Goal: Task Accomplishment & Management: Use online tool/utility

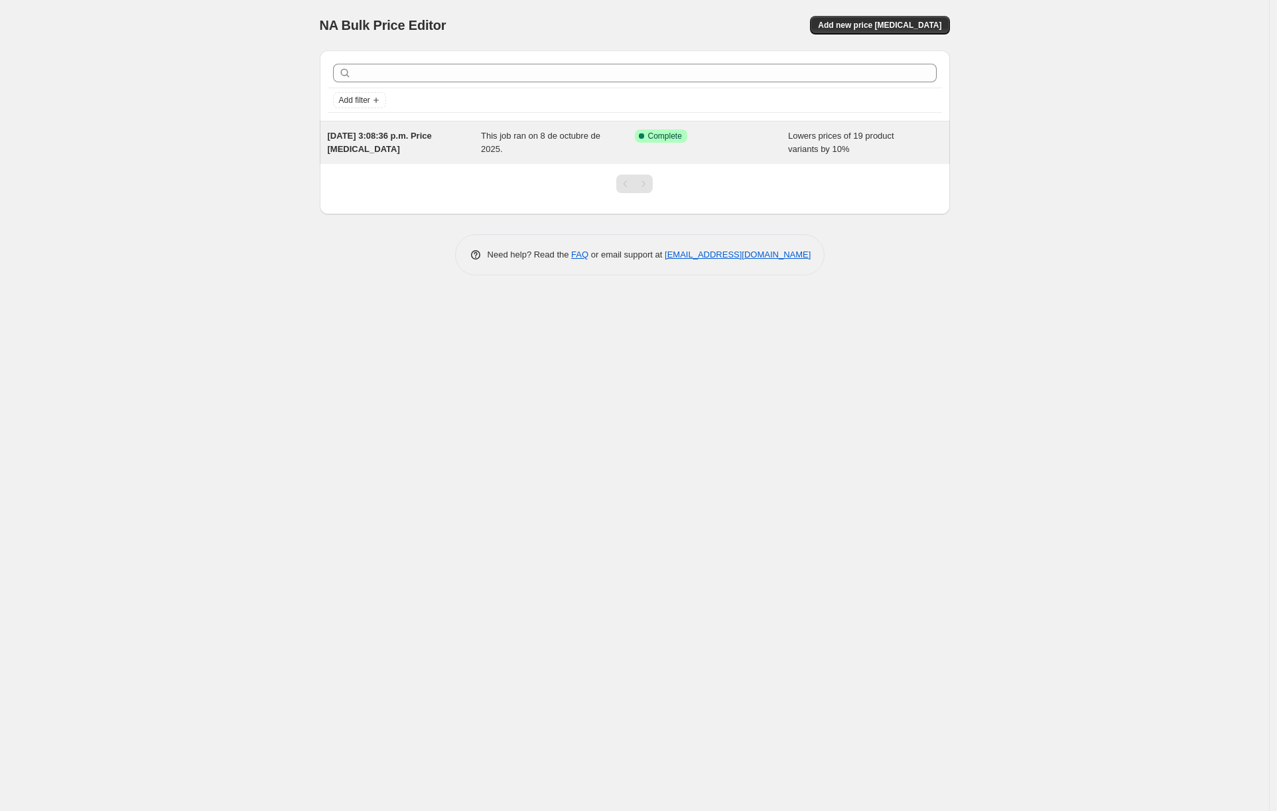
click at [724, 138] on div "Success Complete Complete" at bounding box center [702, 135] width 134 height 13
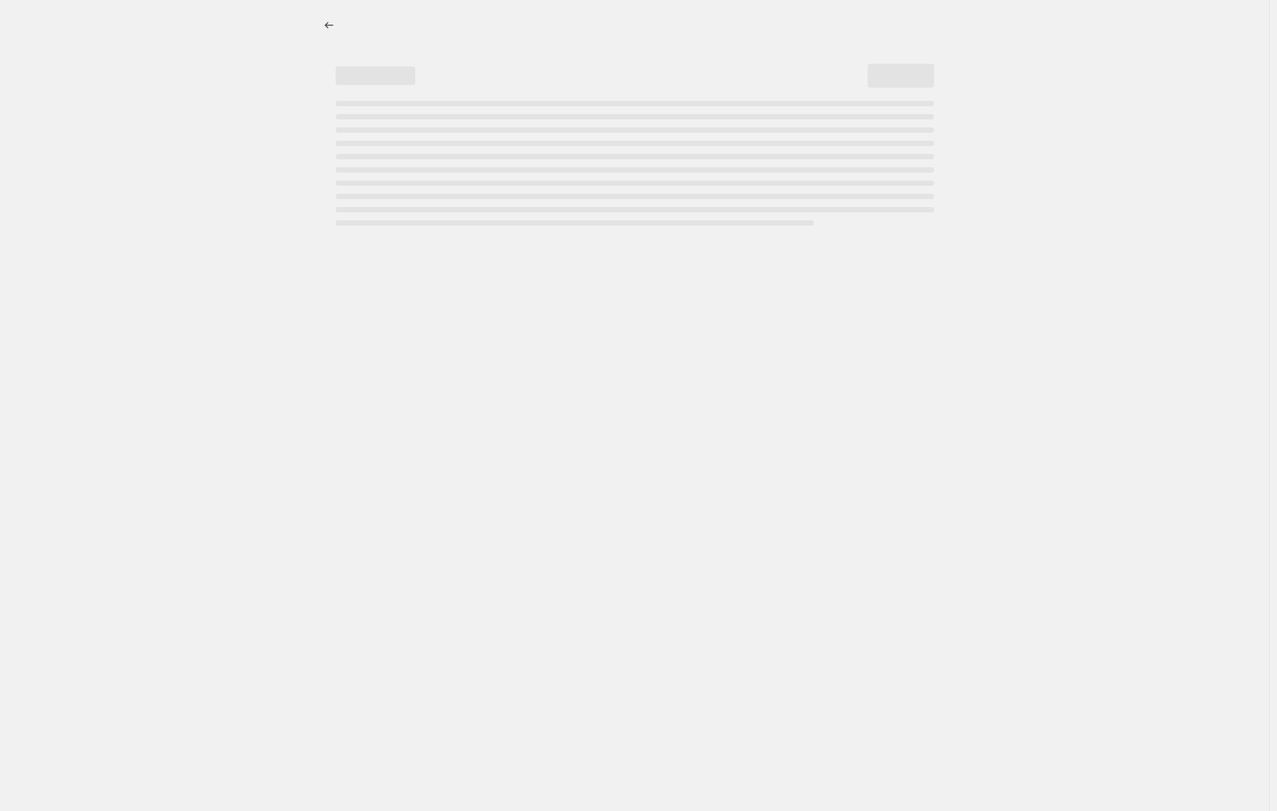
select select "percentage"
select select "not_equal"
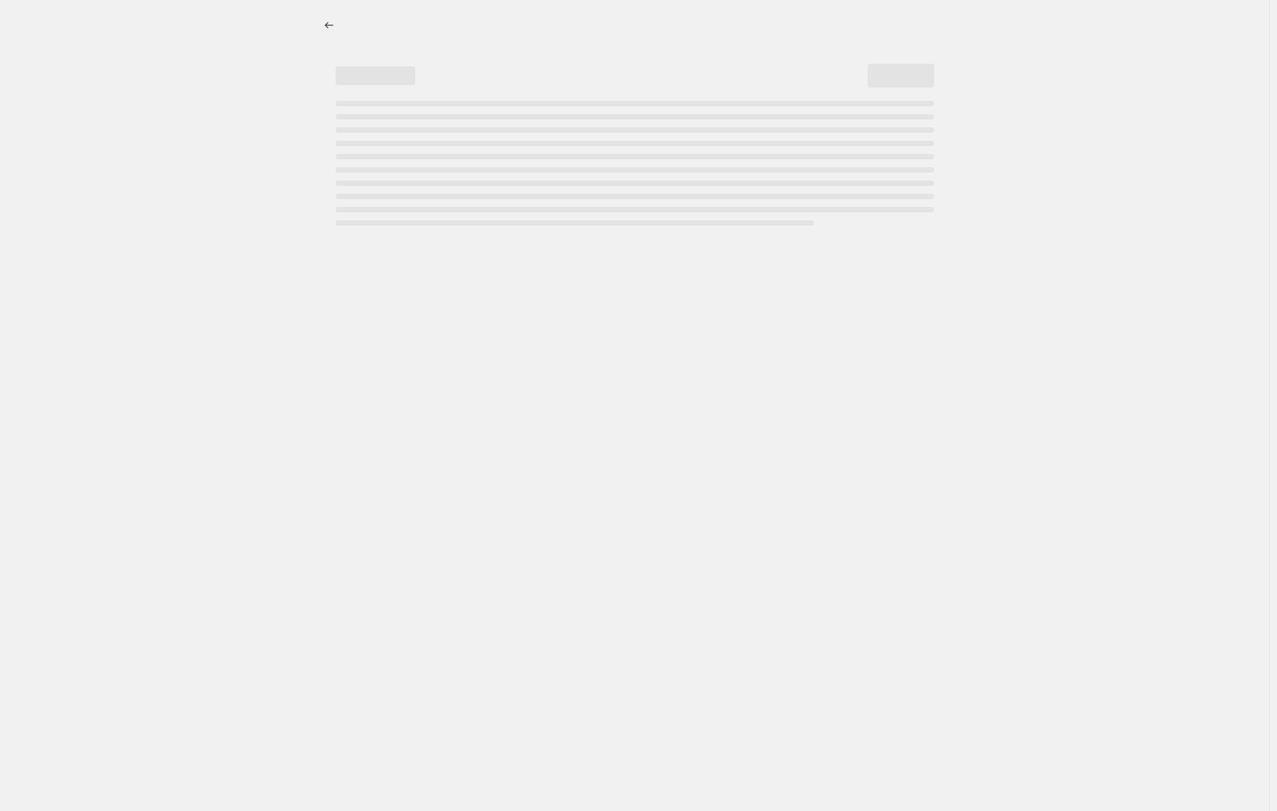
select select "not_equal"
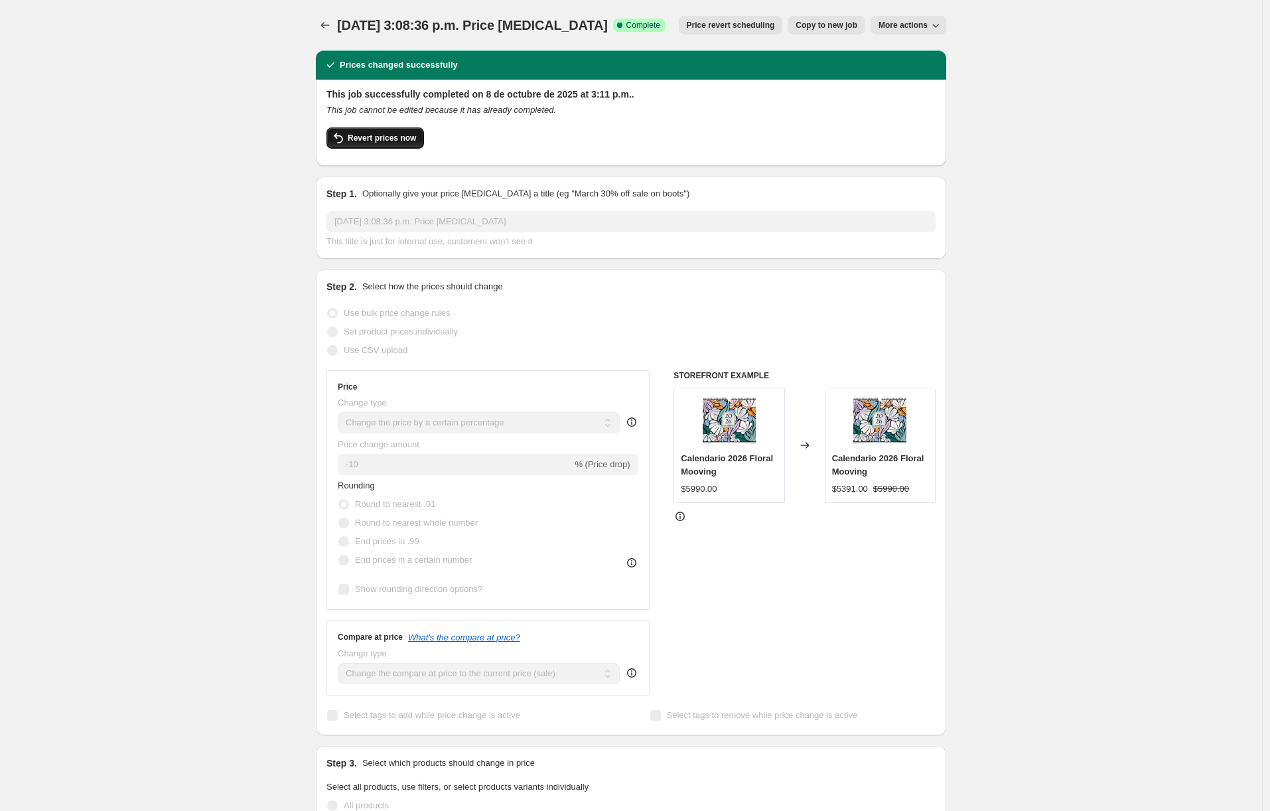
click at [409, 143] on span "Revert prices now" at bounding box center [382, 138] width 68 height 11
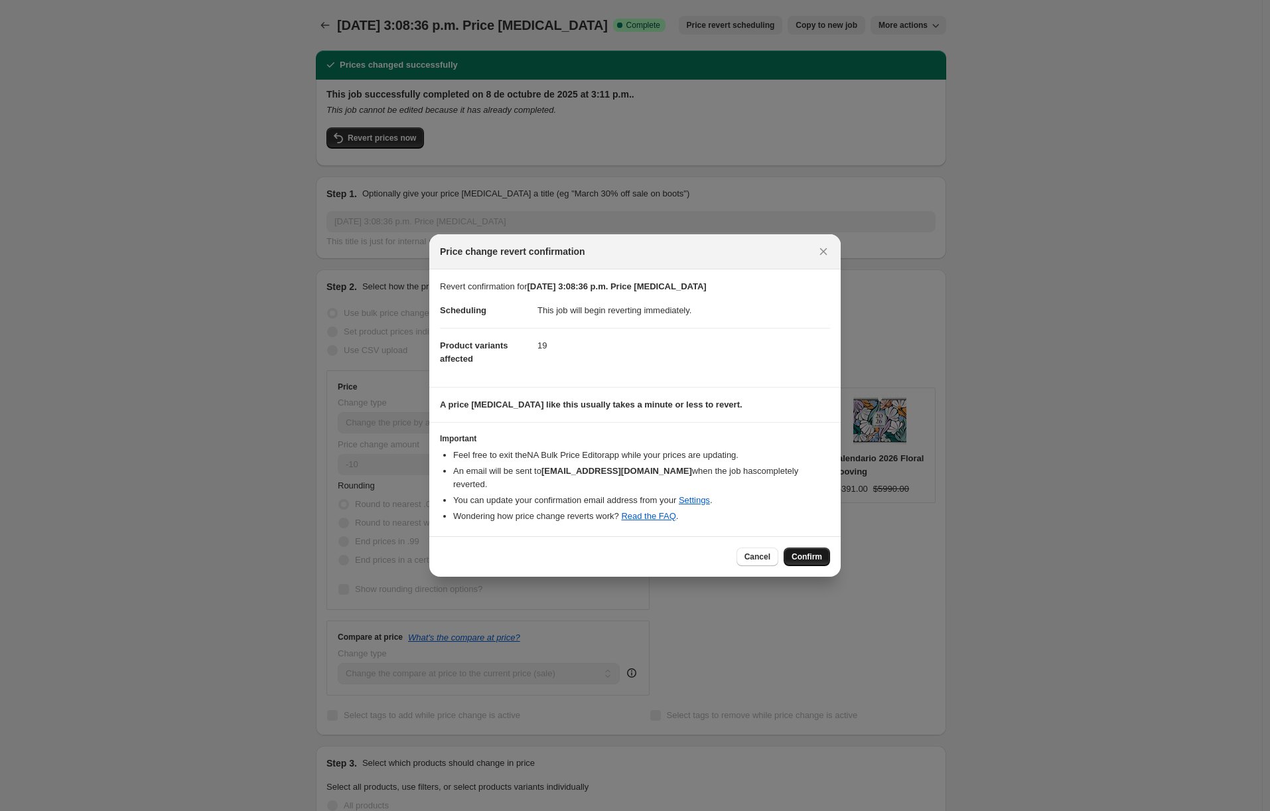
click at [808, 553] on span "Confirm" at bounding box center [807, 556] width 31 height 11
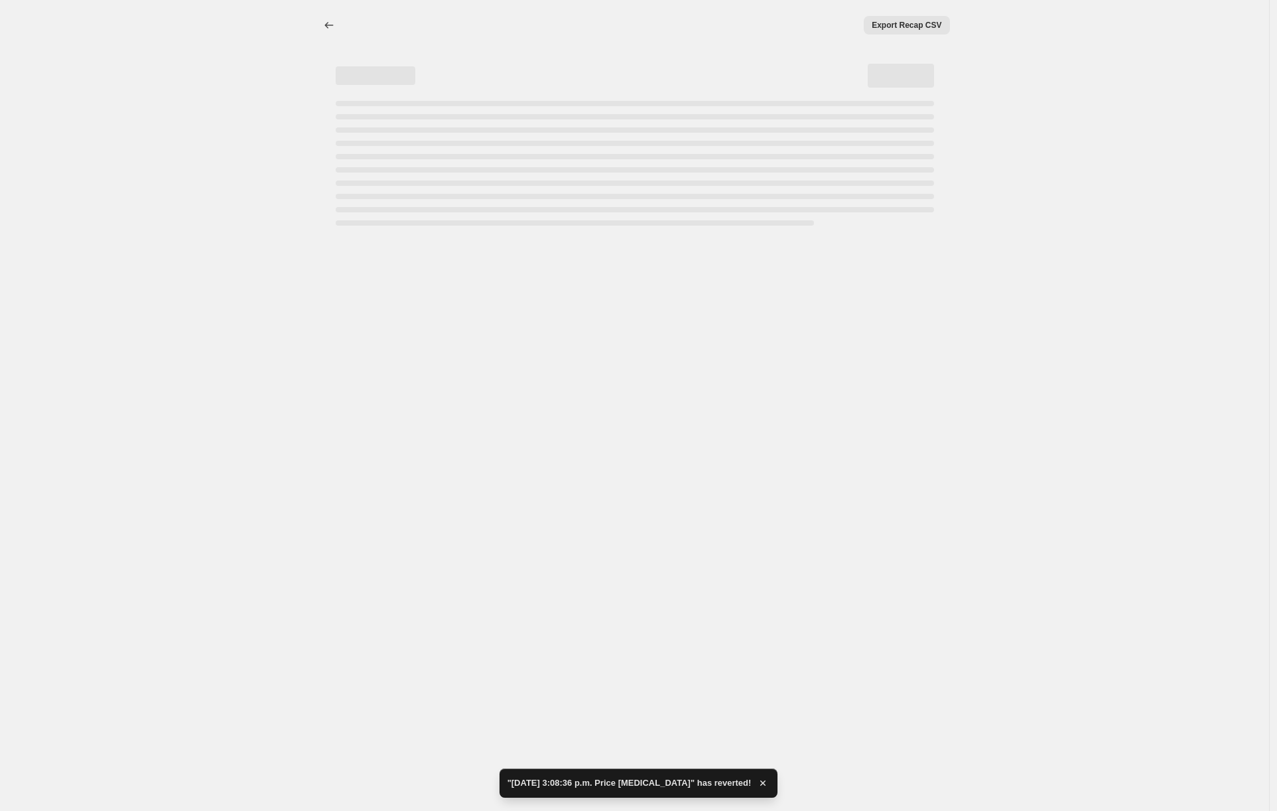
select select "percentage"
select select "not_equal"
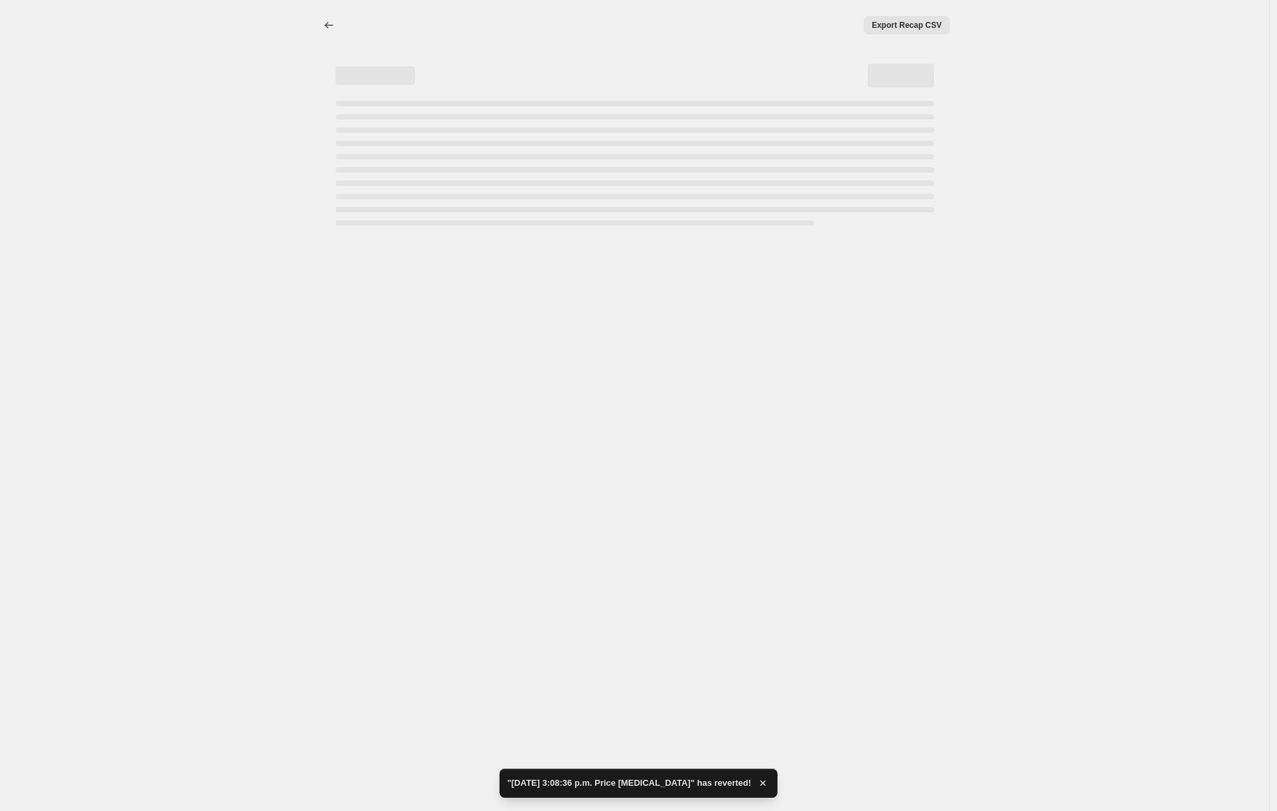
select select "not_equal"
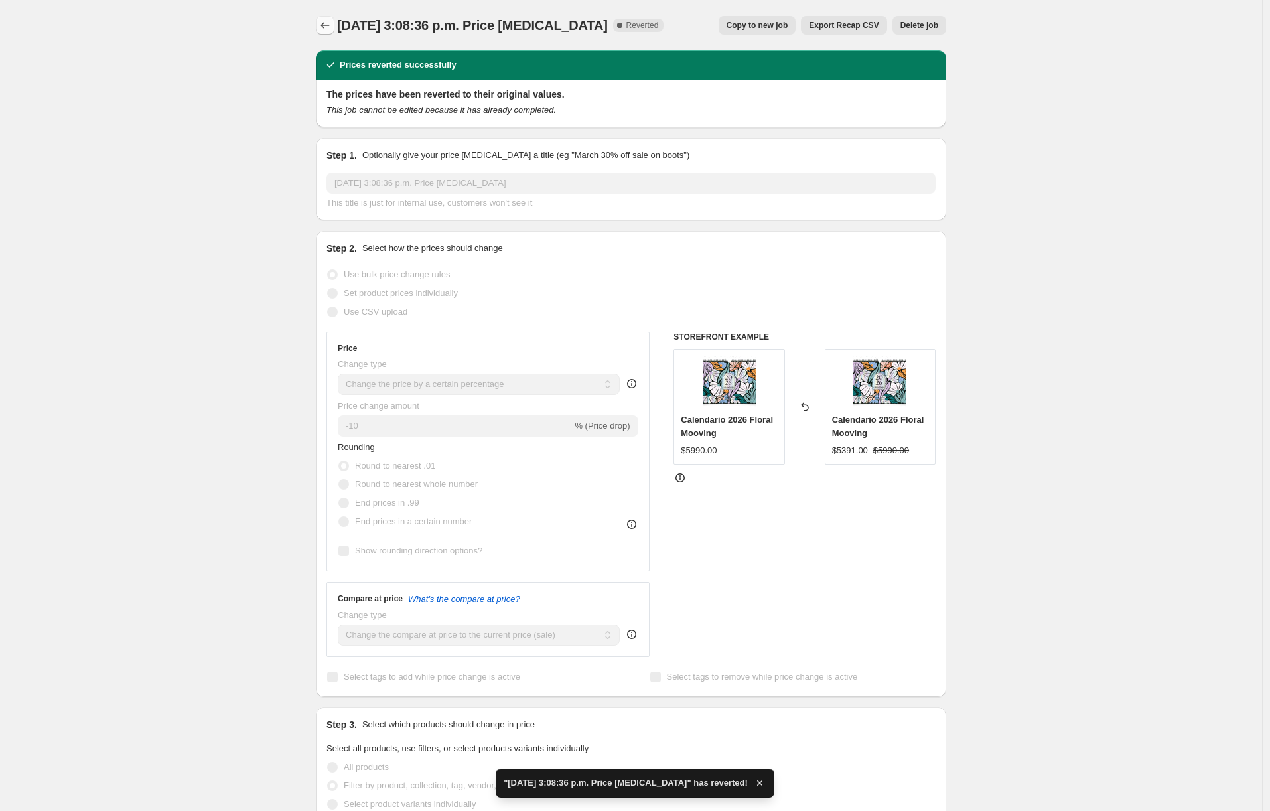
click at [328, 30] on icon "Price change jobs" at bounding box center [325, 25] width 13 height 13
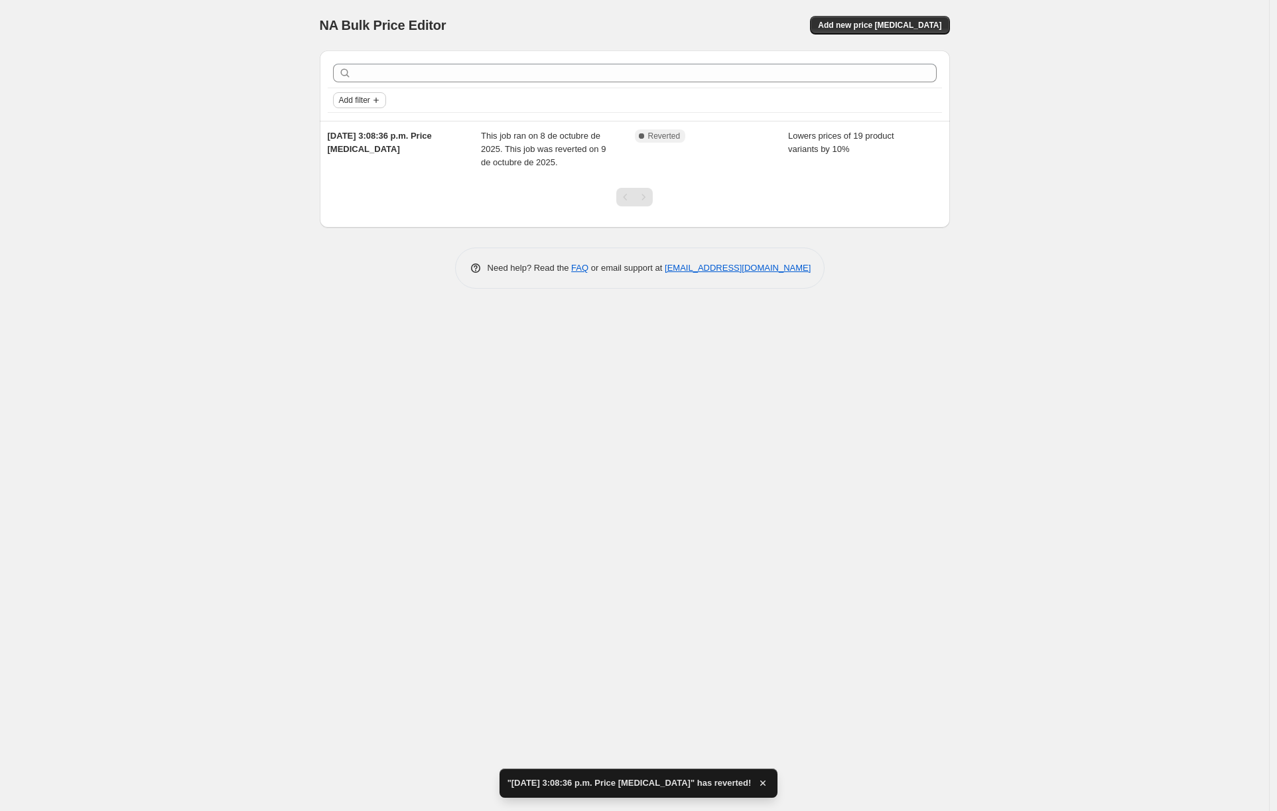
click at [368, 96] on span "Add filter" at bounding box center [354, 100] width 31 height 11
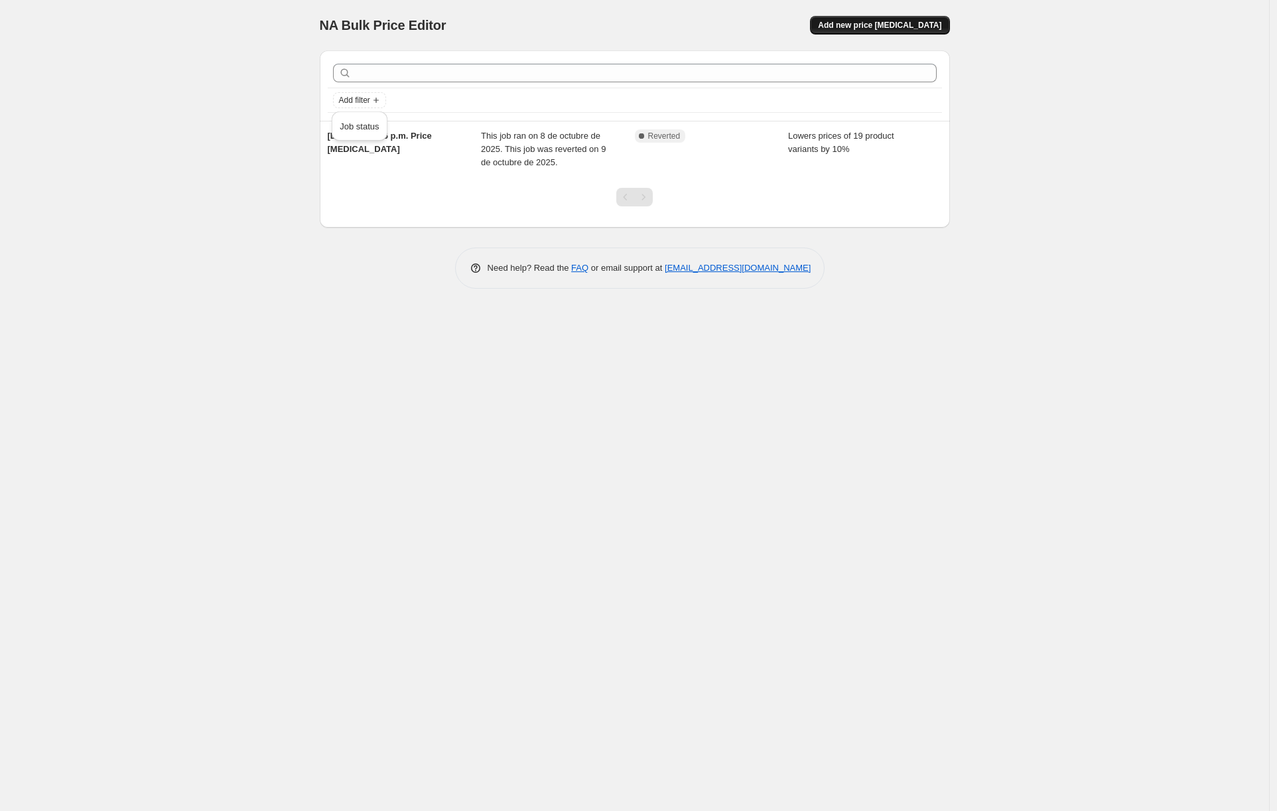
click at [847, 19] on button "Add new price change job" at bounding box center [879, 25] width 139 height 19
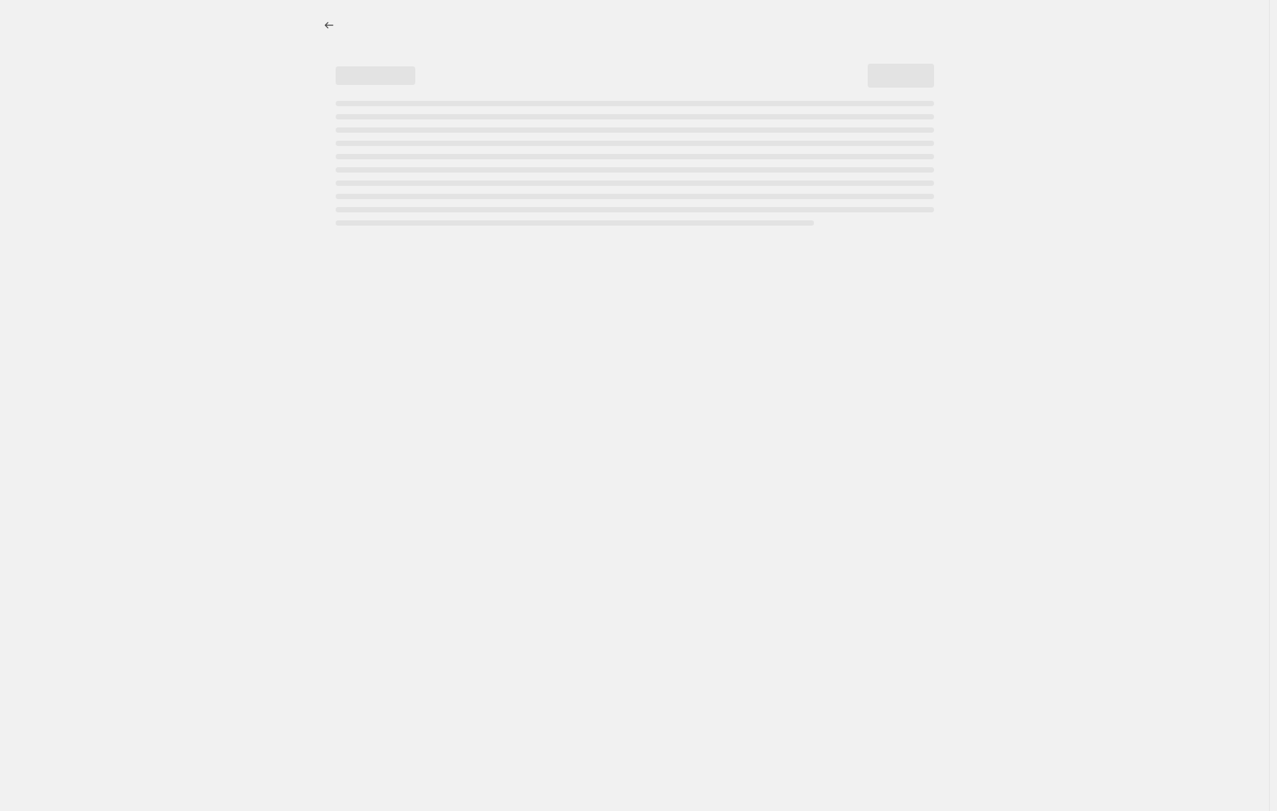
select select "percentage"
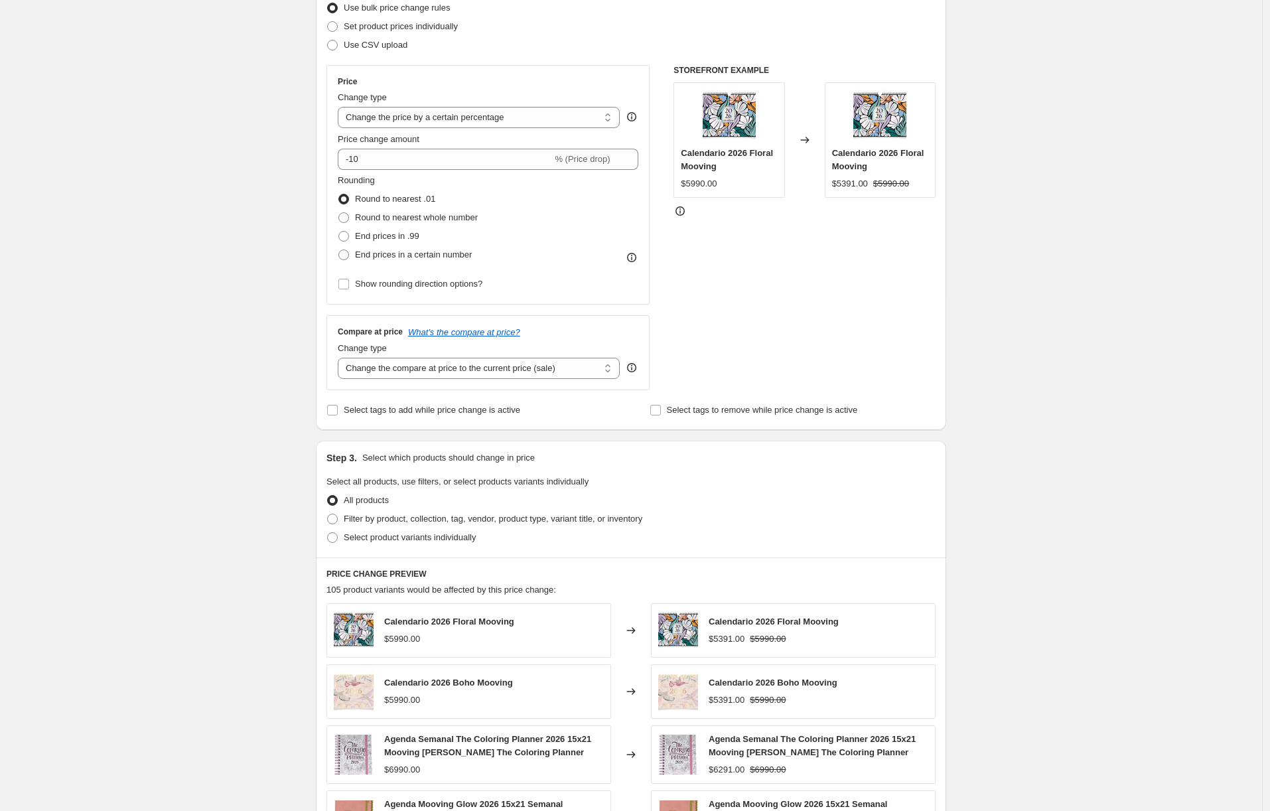
scroll to position [524, 0]
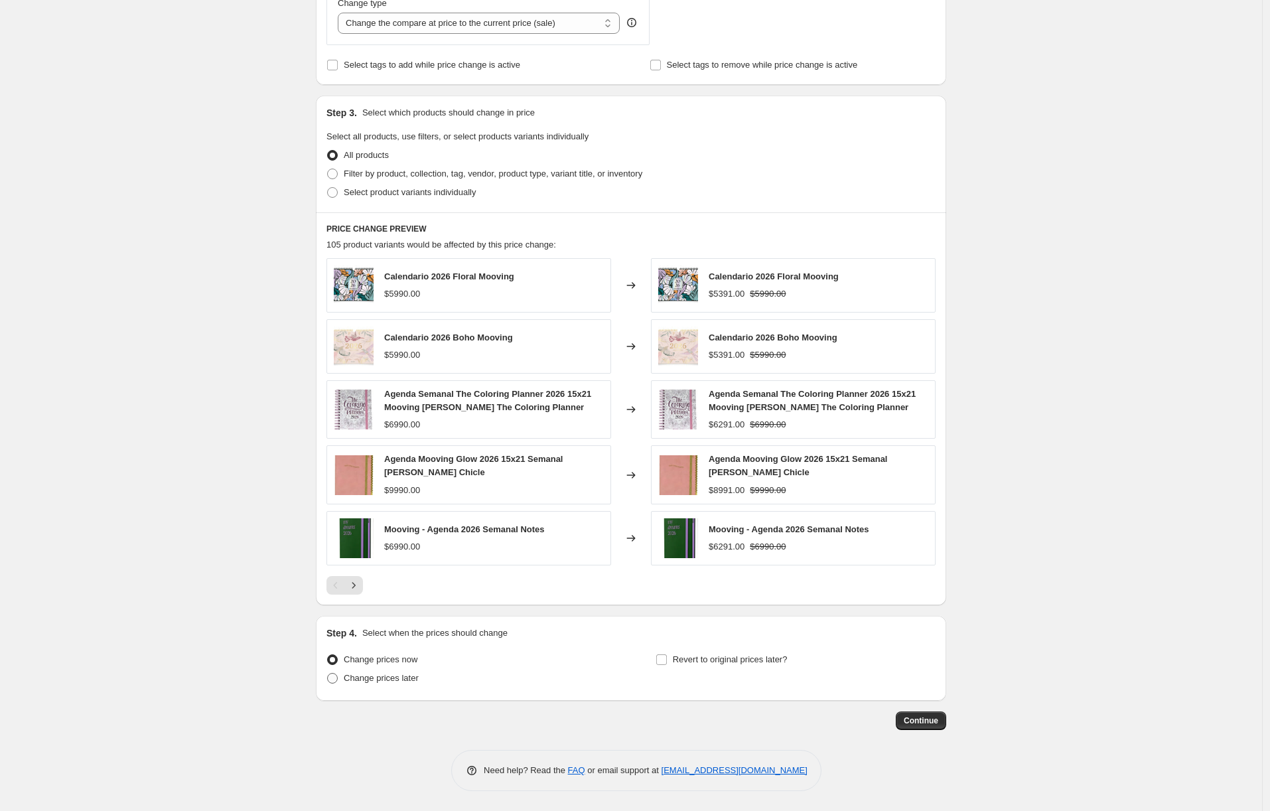
click at [416, 682] on span "Change prices later" at bounding box center [381, 678] width 75 height 10
click at [328, 674] on input "Change prices later" at bounding box center [327, 673] width 1 height 1
radio input "true"
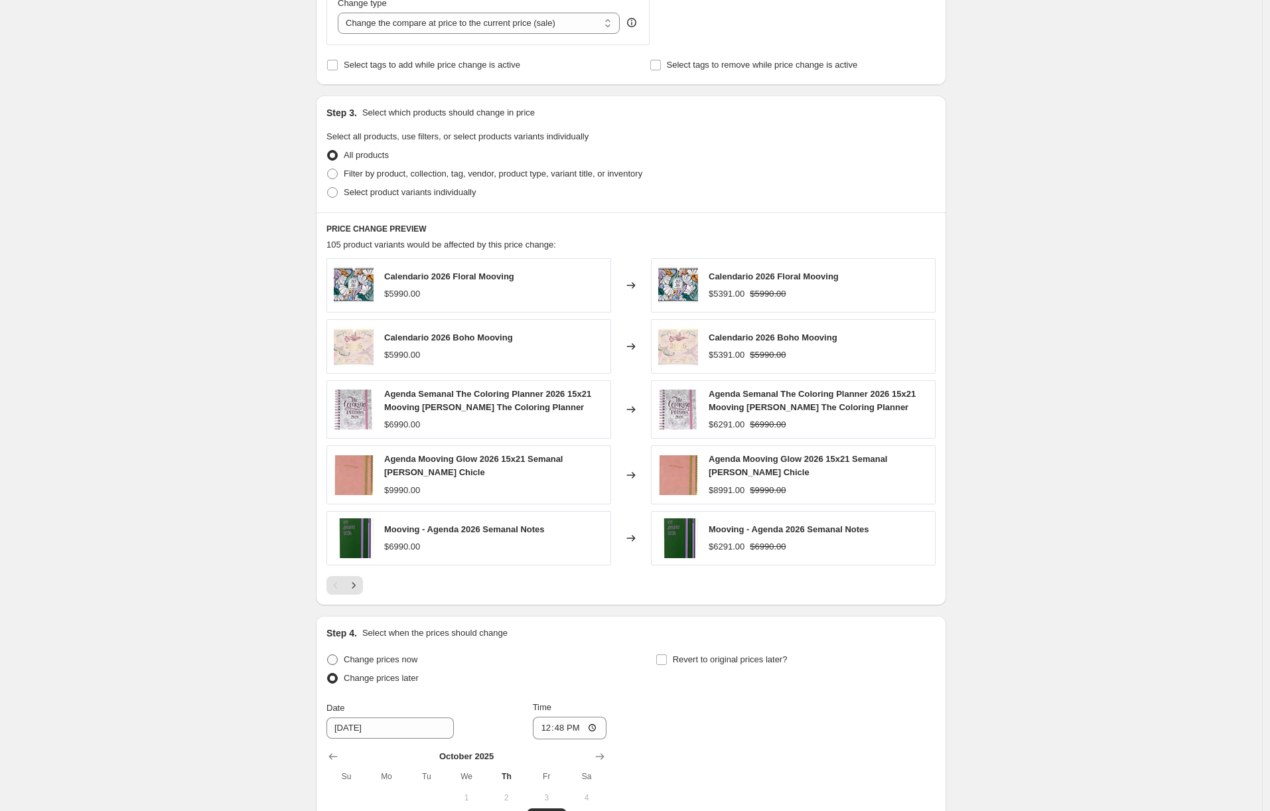
click at [411, 654] on span "Change prices now" at bounding box center [381, 659] width 74 height 10
click at [328, 654] on input "Change prices now" at bounding box center [327, 654] width 1 height 1
radio input "true"
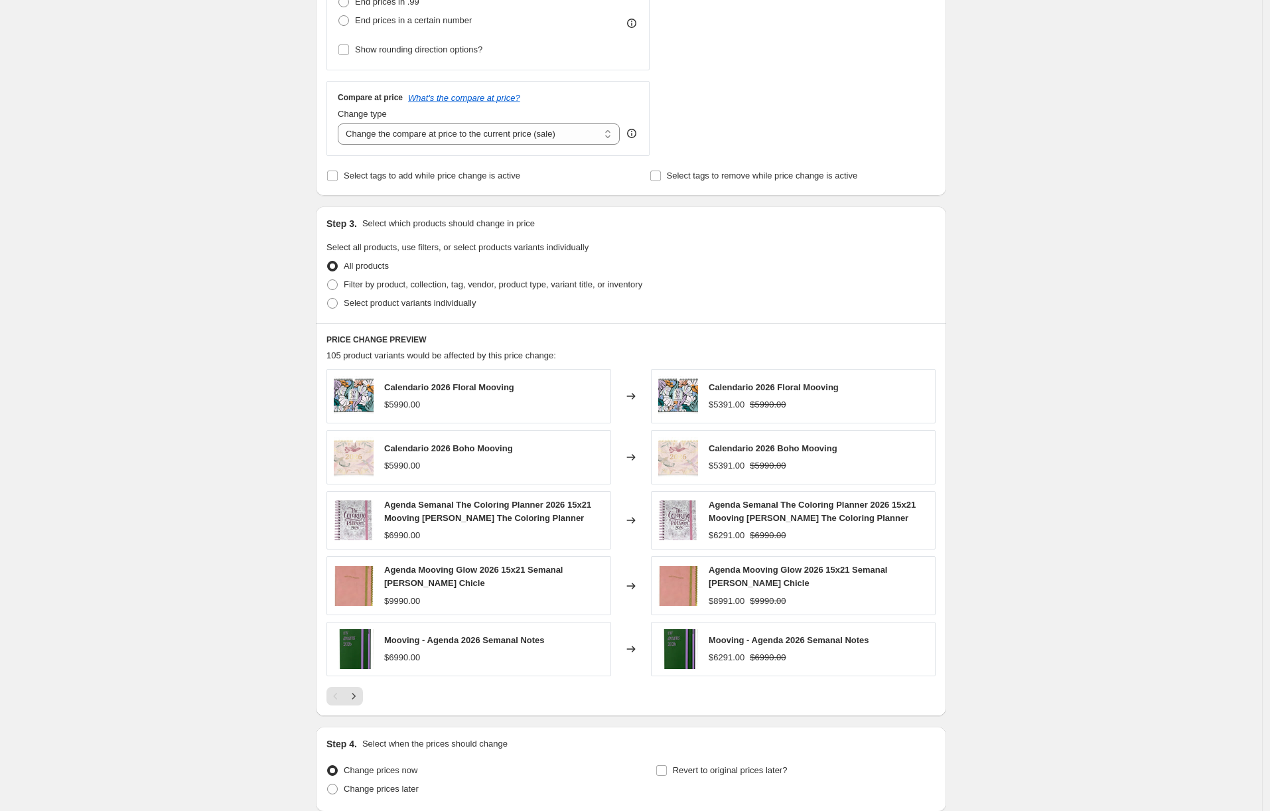
scroll to position [386, 0]
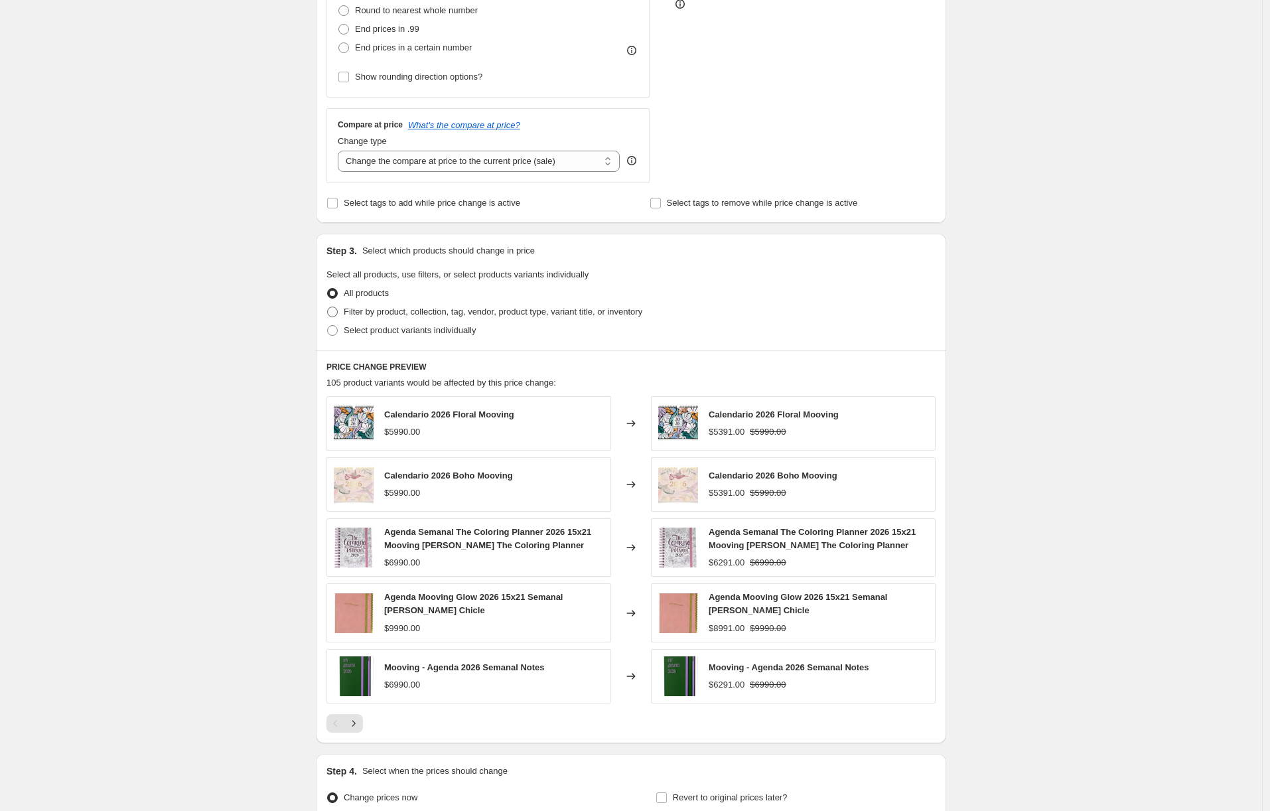
click at [623, 317] on span "Filter by product, collection, tag, vendor, product type, variant title, or inv…" at bounding box center [493, 312] width 299 height 10
click at [328, 307] on input "Filter by product, collection, tag, vendor, product type, variant title, or inv…" at bounding box center [327, 307] width 1 height 1
radio input "true"
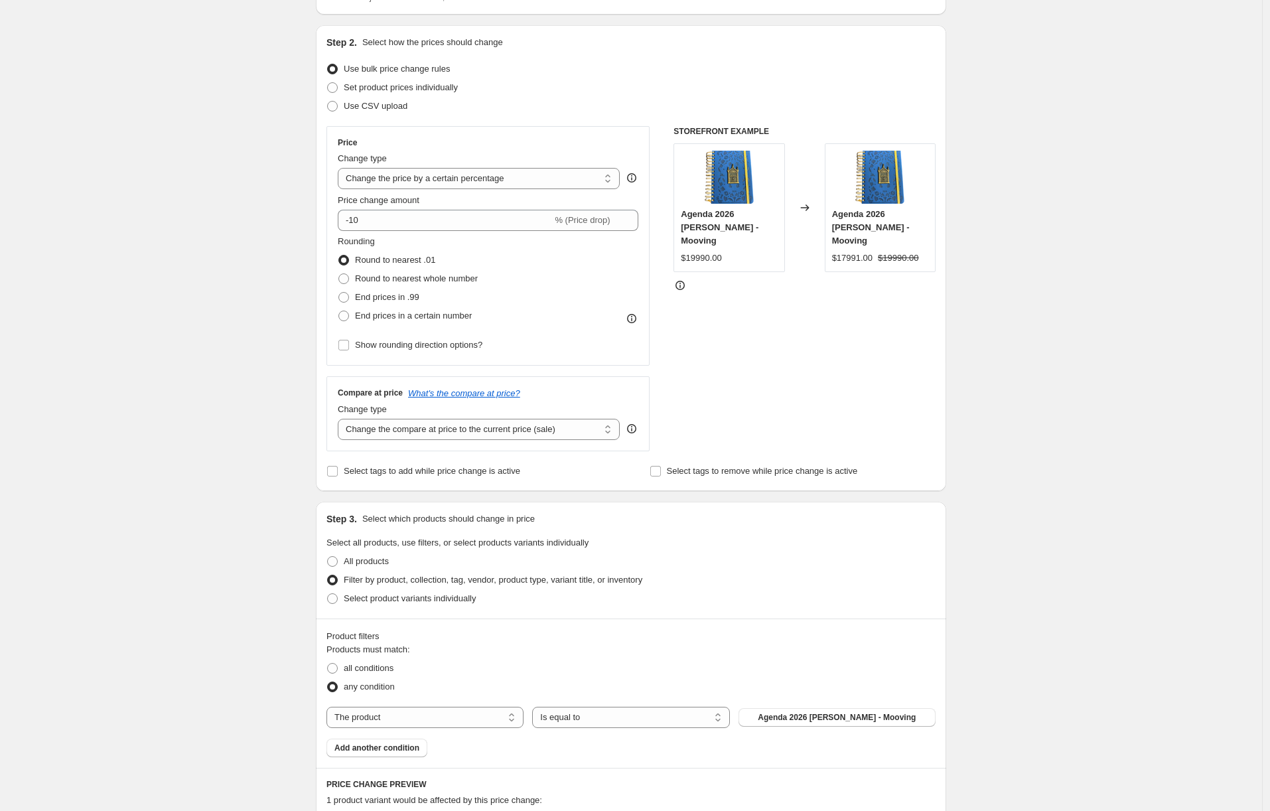
scroll to position [421, 0]
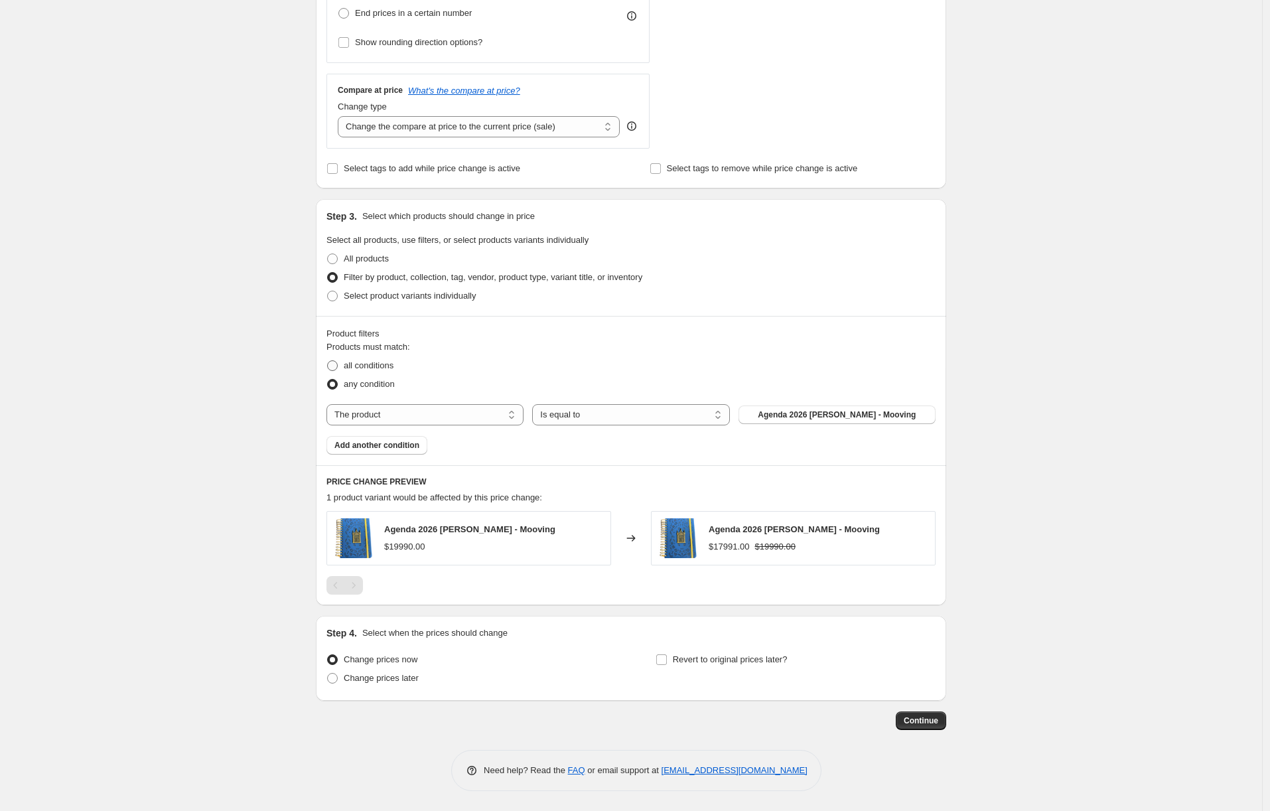
click at [387, 368] on span "all conditions" at bounding box center [369, 365] width 50 height 10
click at [328, 361] on input "all conditions" at bounding box center [327, 360] width 1 height 1
radio input "true"
select select "not_equal"
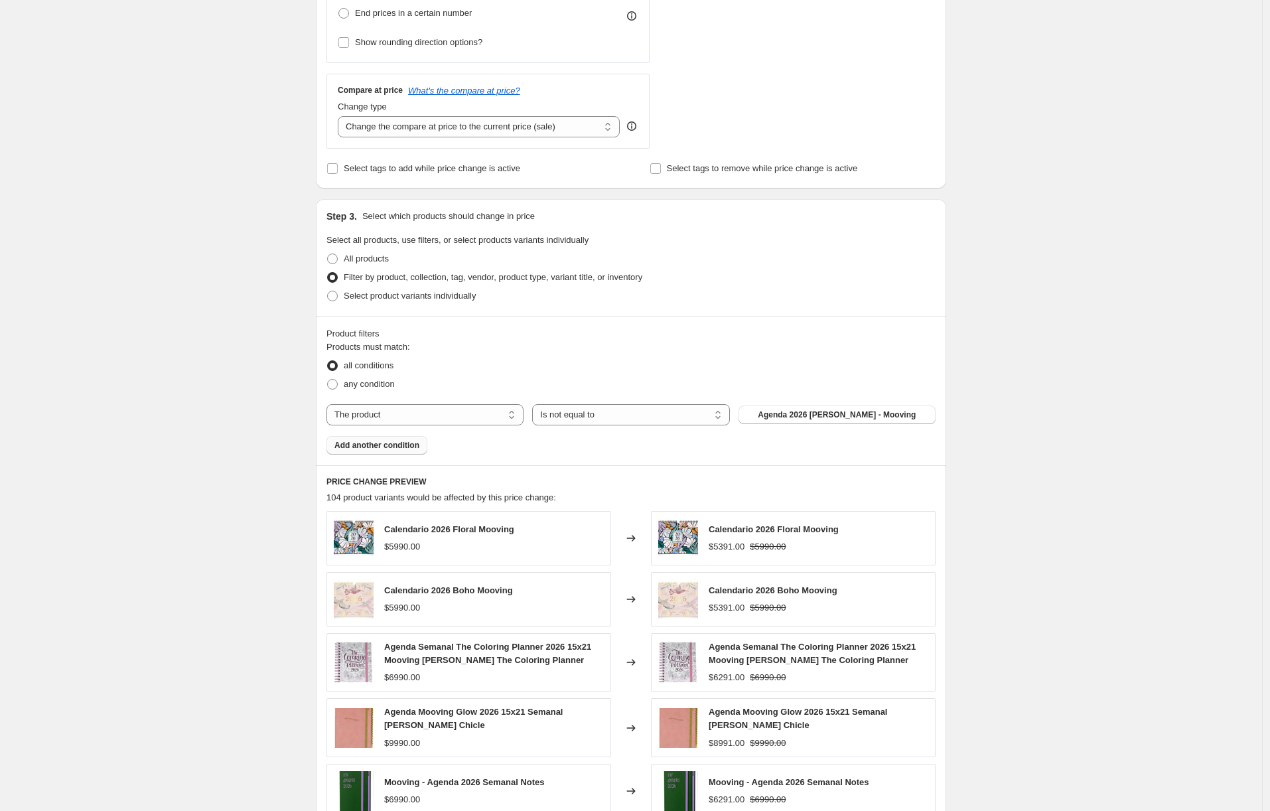
click at [415, 439] on button "Add another condition" at bounding box center [376, 445] width 101 height 19
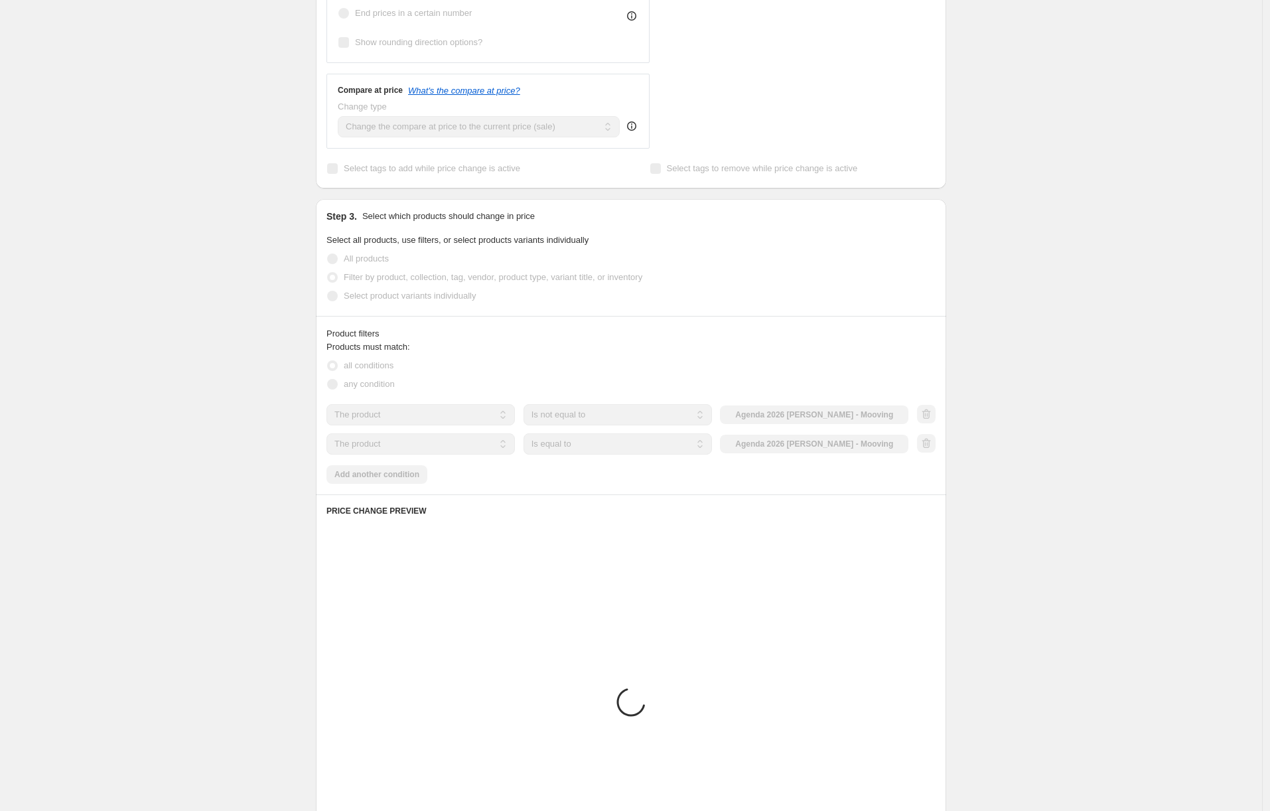
scroll to position [360, 0]
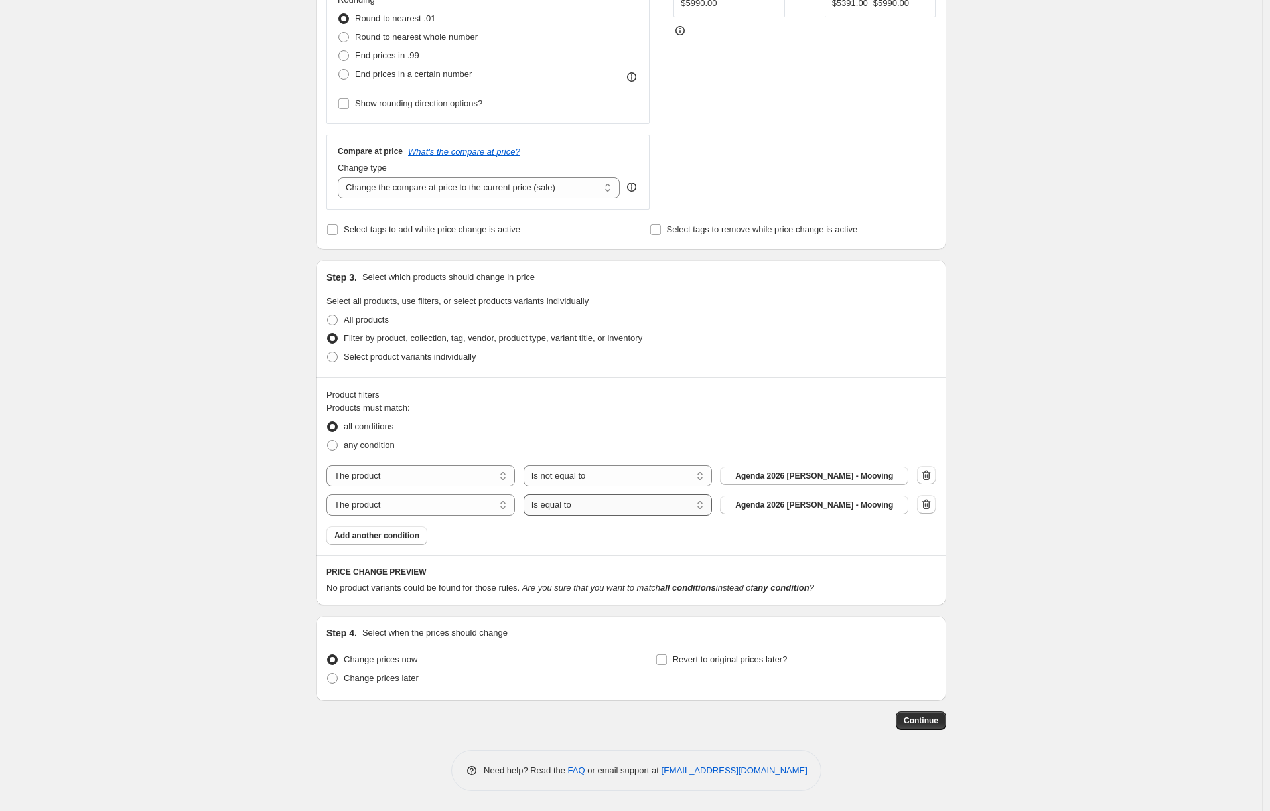
select select "not_equal"
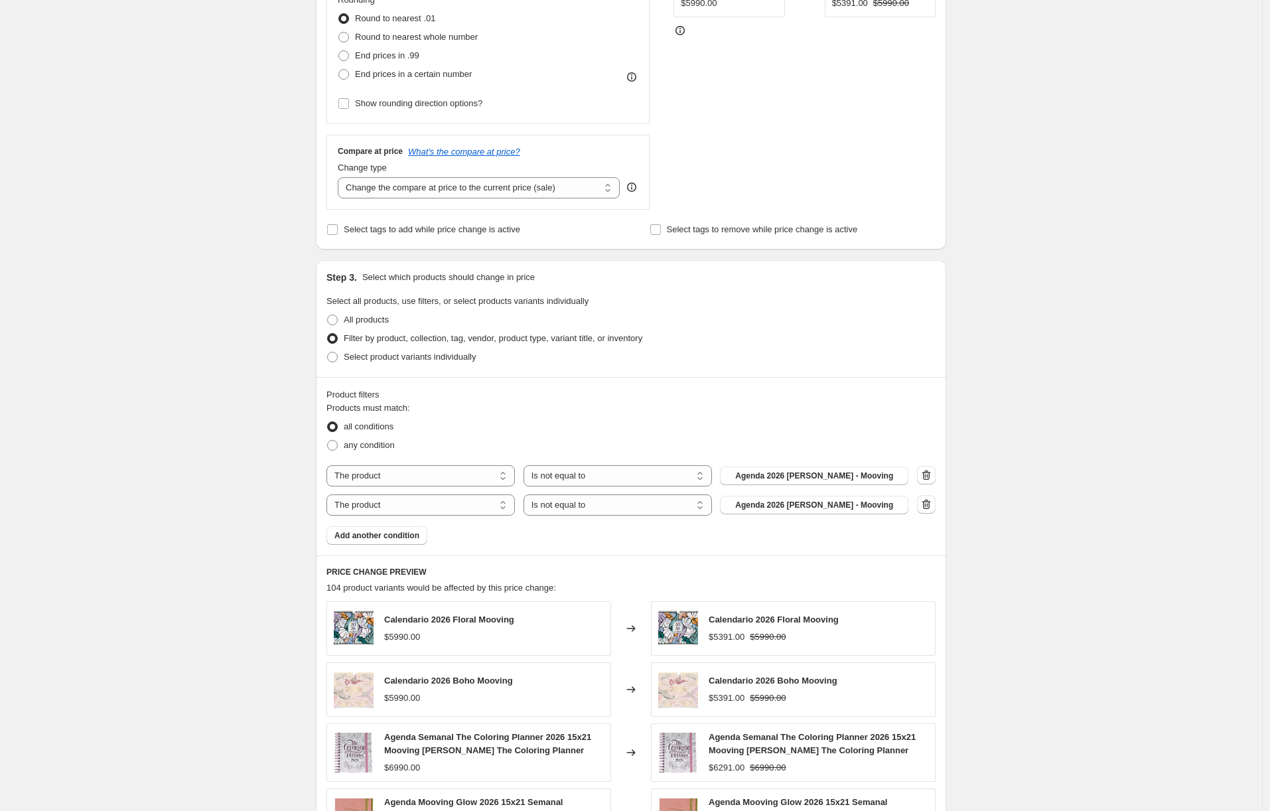
click at [779, 507] on span "Agenda 2026 Harry Potter - Mooving" at bounding box center [814, 505] width 158 height 11
click at [427, 530] on button "Add another condition" at bounding box center [376, 535] width 101 height 19
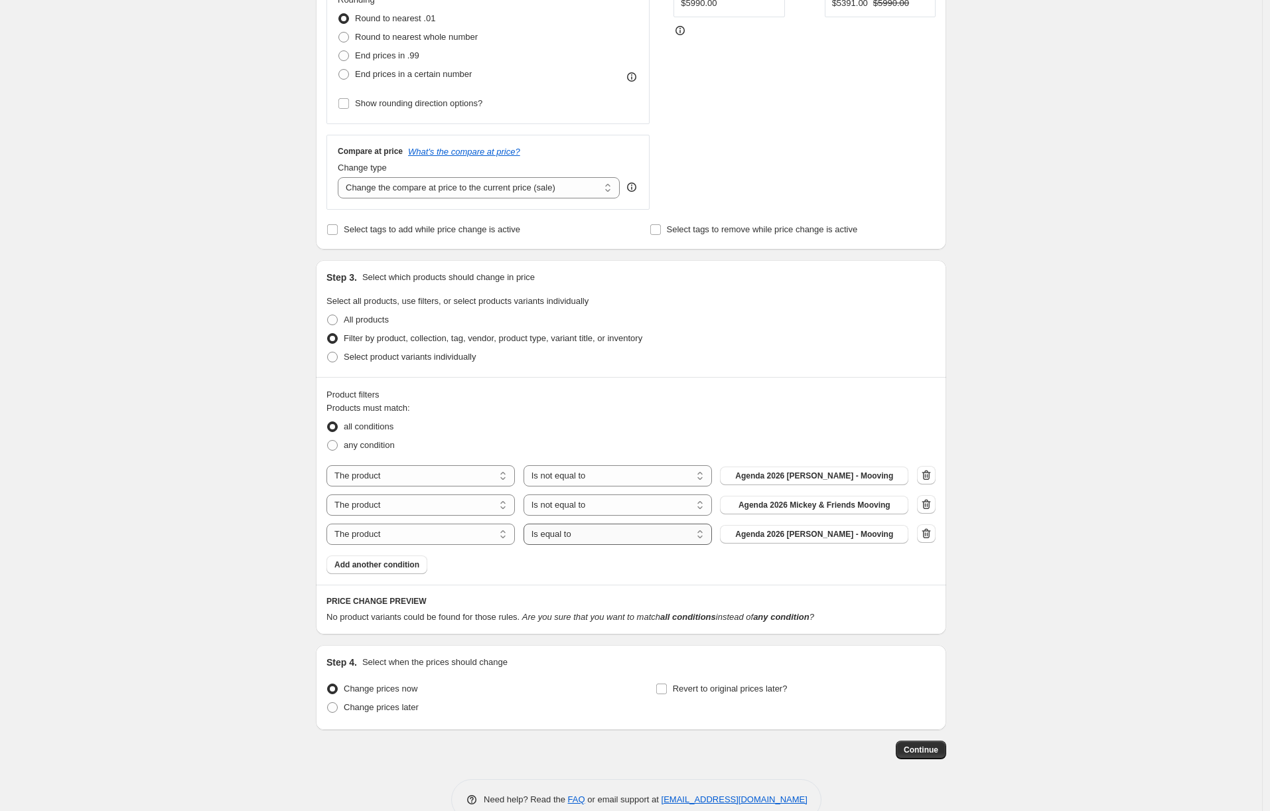
select select "not_equal"
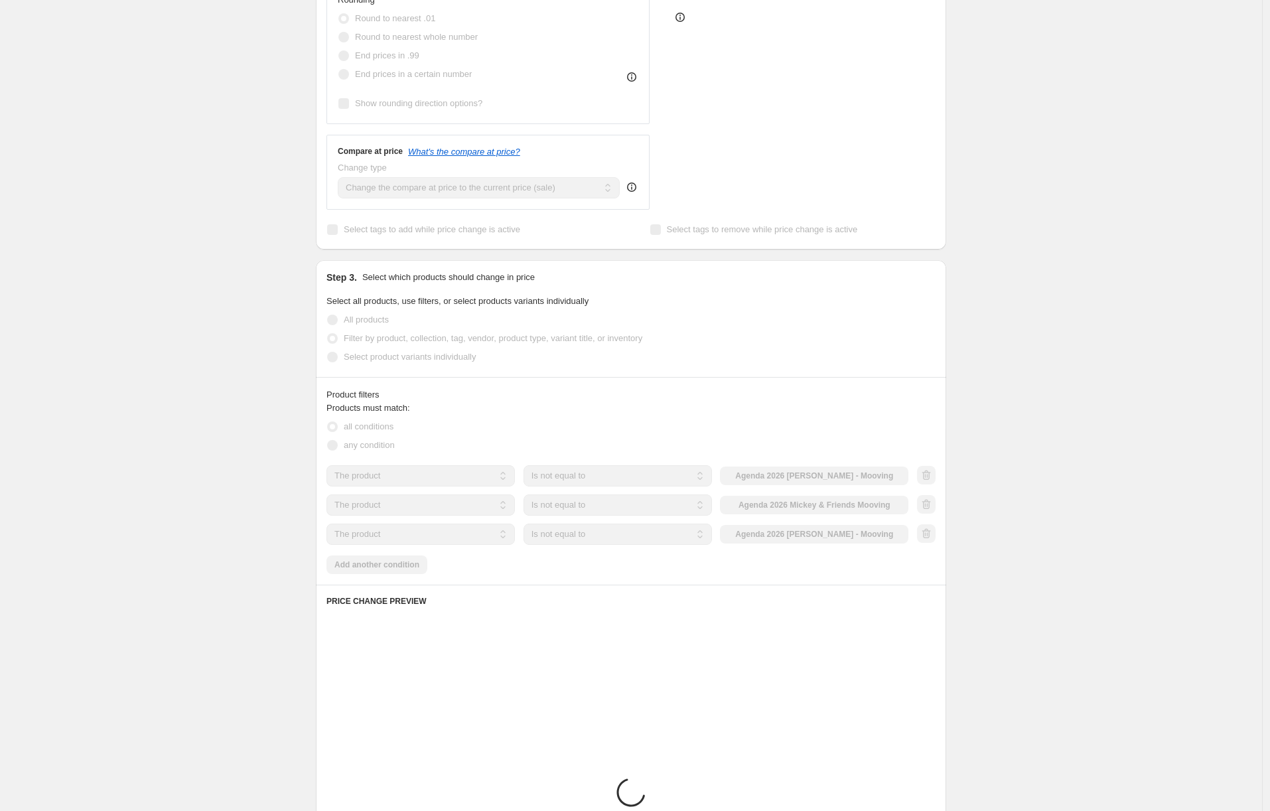
click at [789, 547] on div "Products must match: all conditions any condition The product The product's col…" at bounding box center [630, 487] width 609 height 173
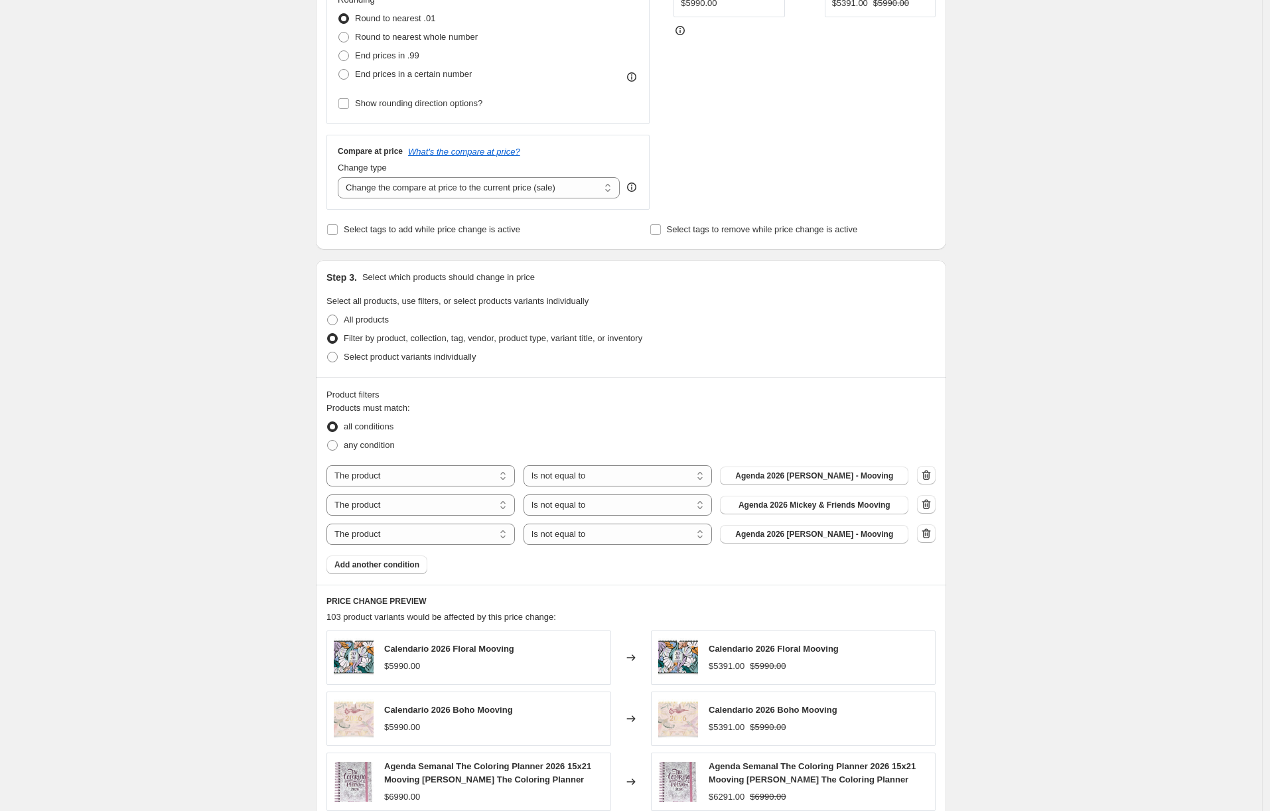
click at [790, 539] on button "Agenda 2026 Harry Potter - Mooving" at bounding box center [814, 534] width 188 height 19
click at [375, 568] on span "Add another condition" at bounding box center [376, 564] width 85 height 11
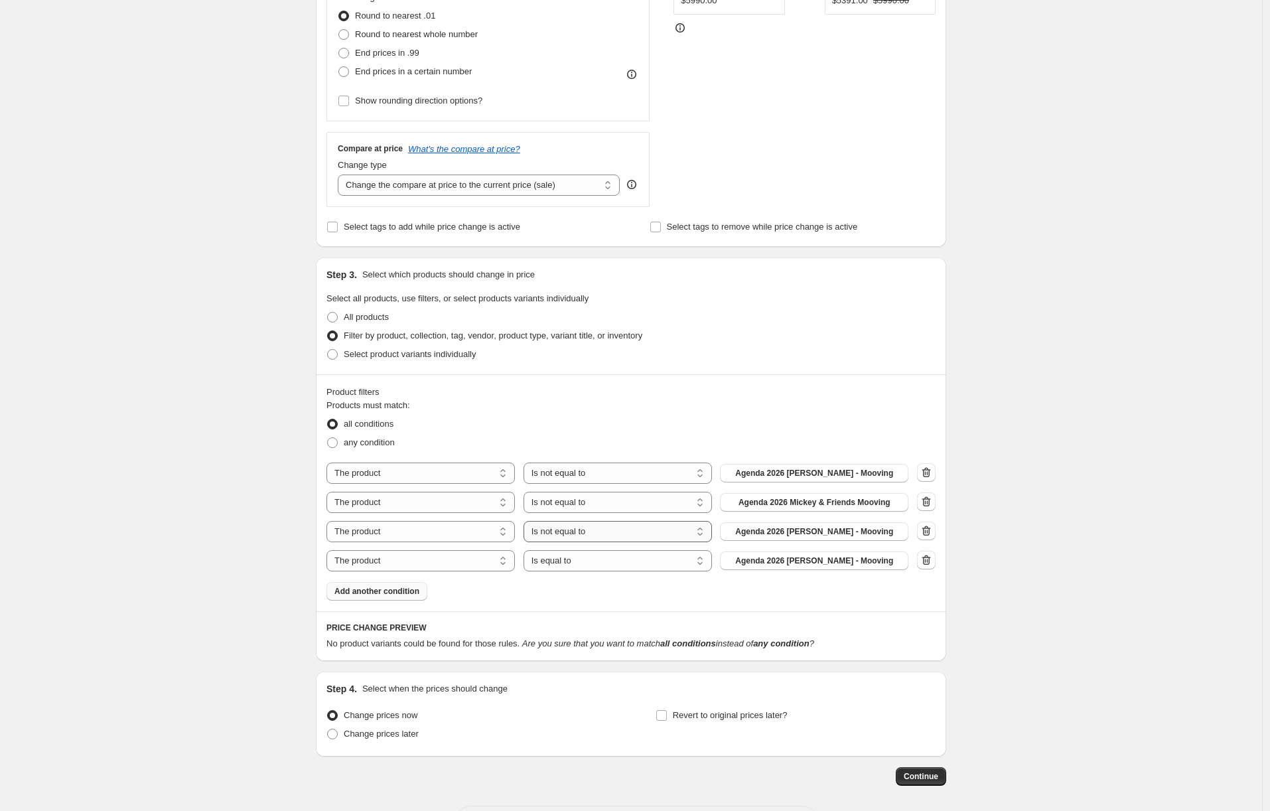
scroll to position [374, 0]
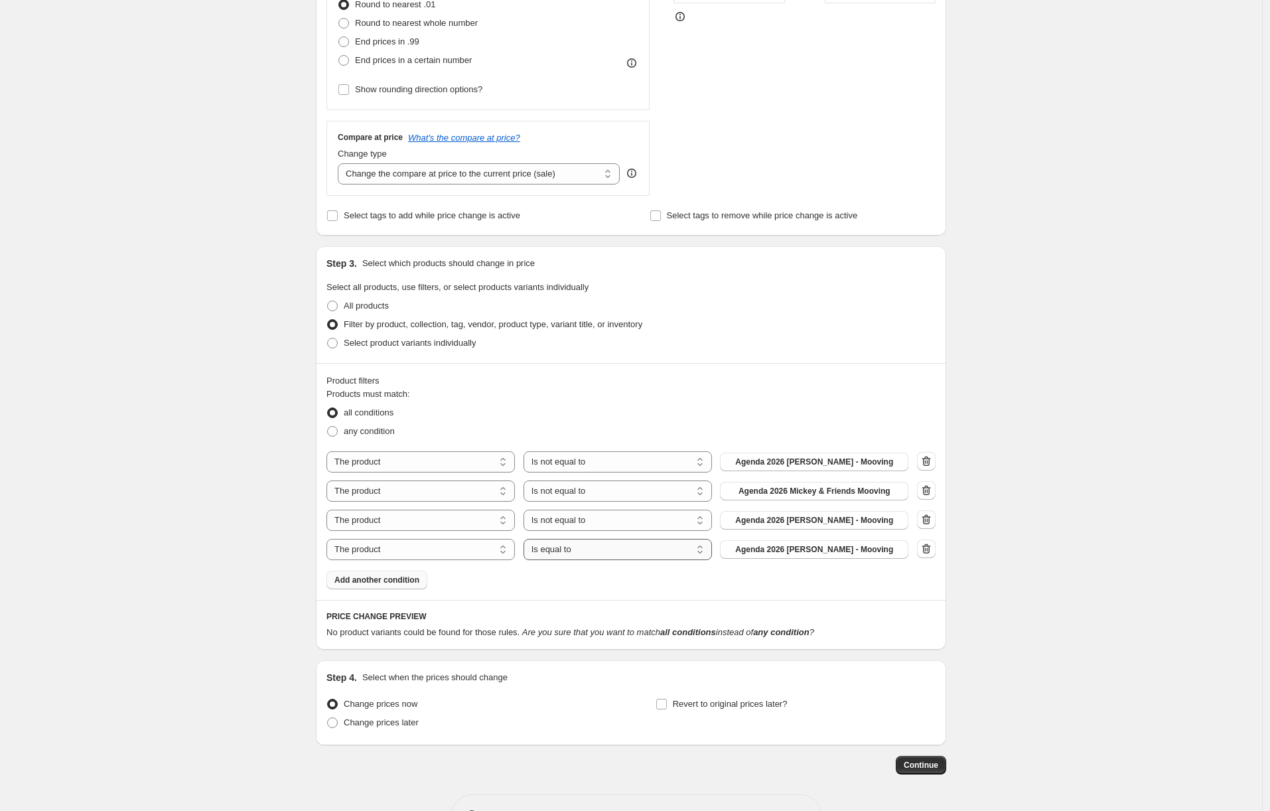
select select "not_equal"
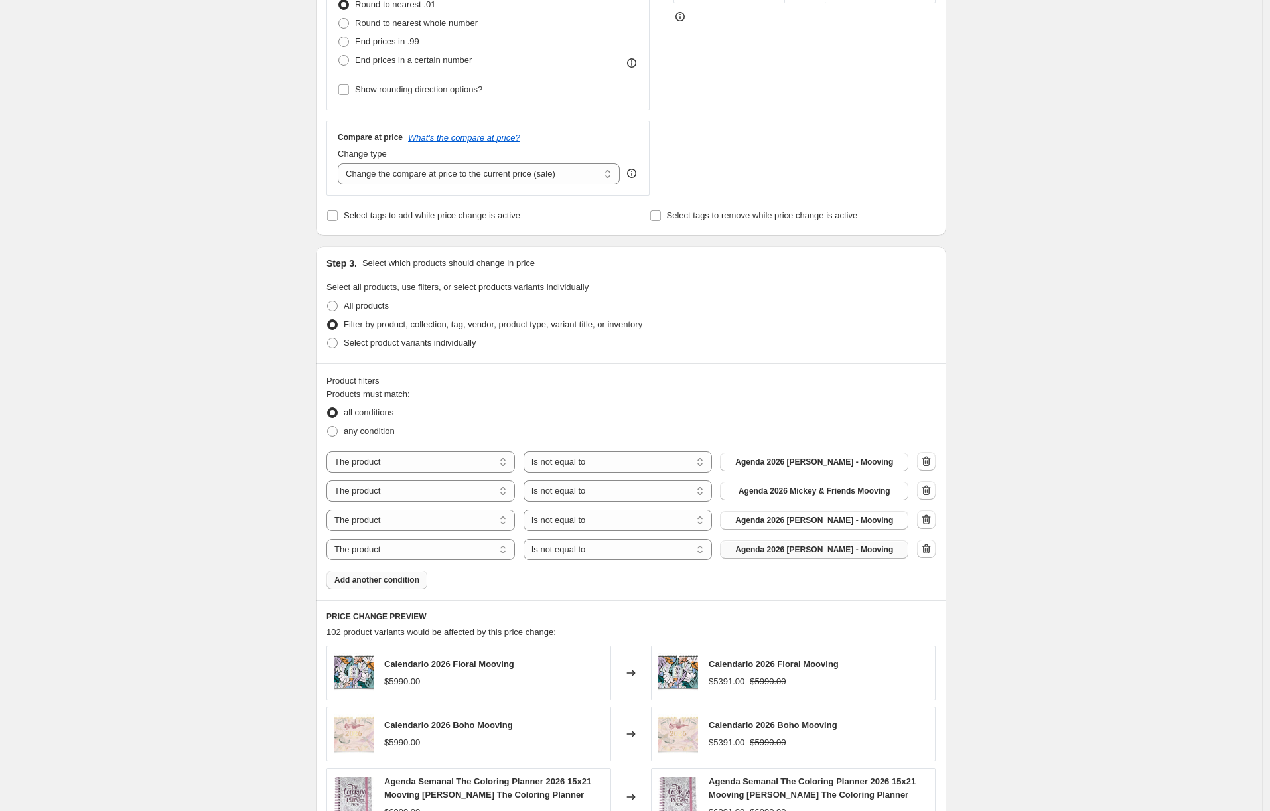
click at [762, 548] on span "Agenda 2026 Harry Potter - Mooving" at bounding box center [814, 549] width 158 height 11
click at [414, 574] on button "Add another condition" at bounding box center [376, 580] width 101 height 19
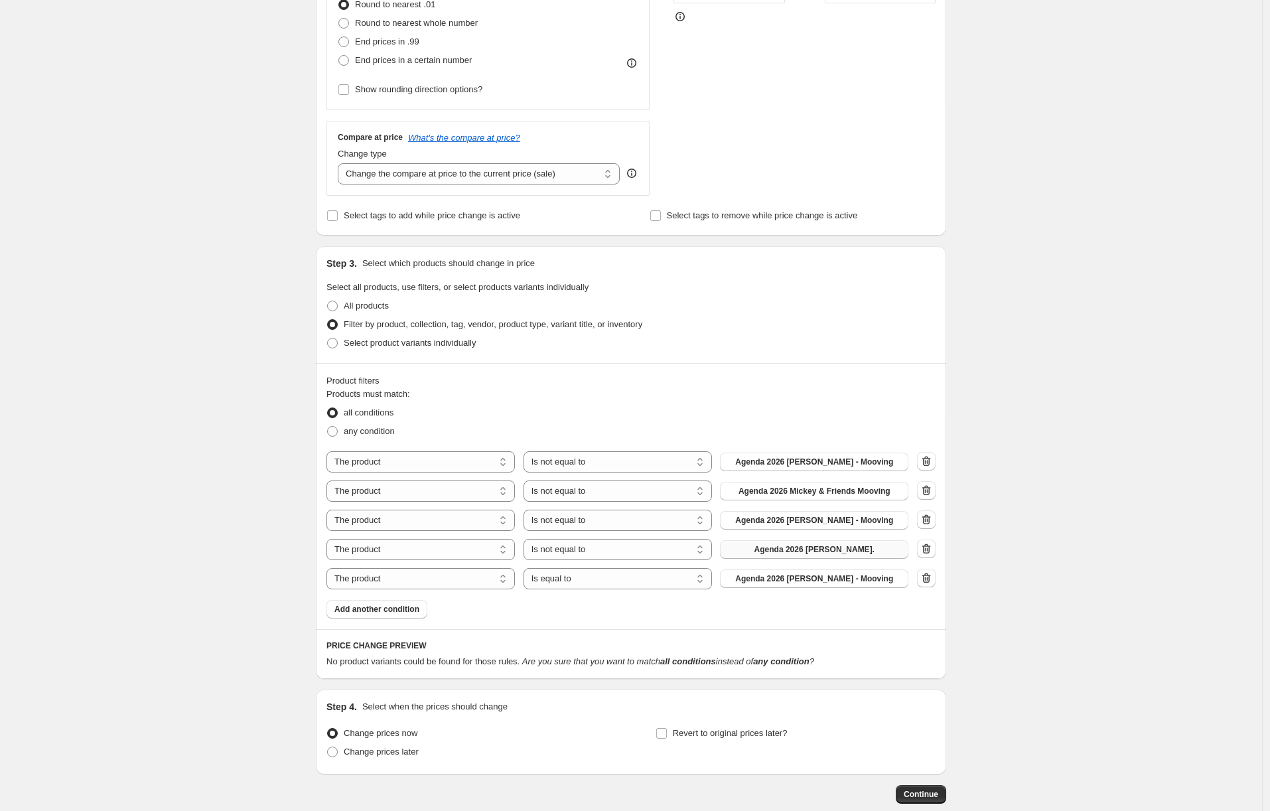
scroll to position [447, 0]
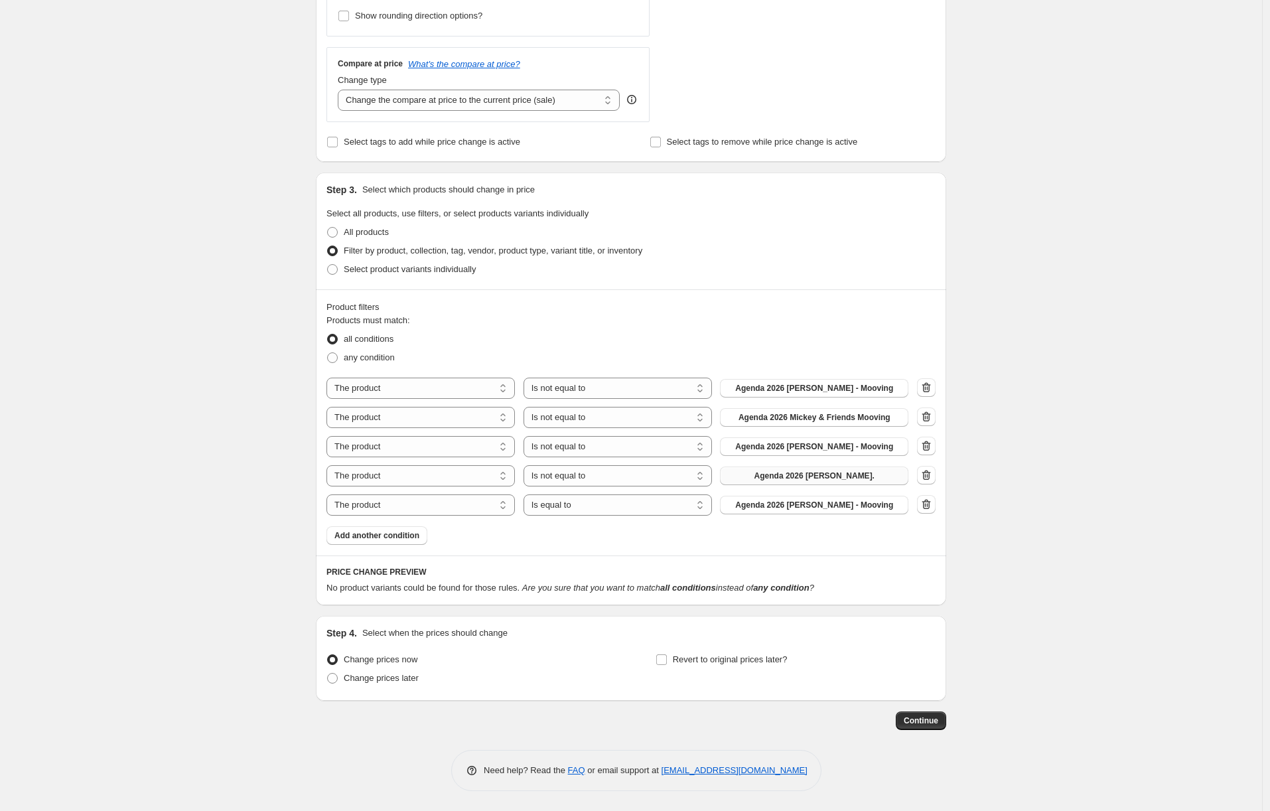
click at [591, 492] on div "The product The product's collection The product's tag The product's vendor The…" at bounding box center [630, 447] width 609 height 138
select select "not_equal"
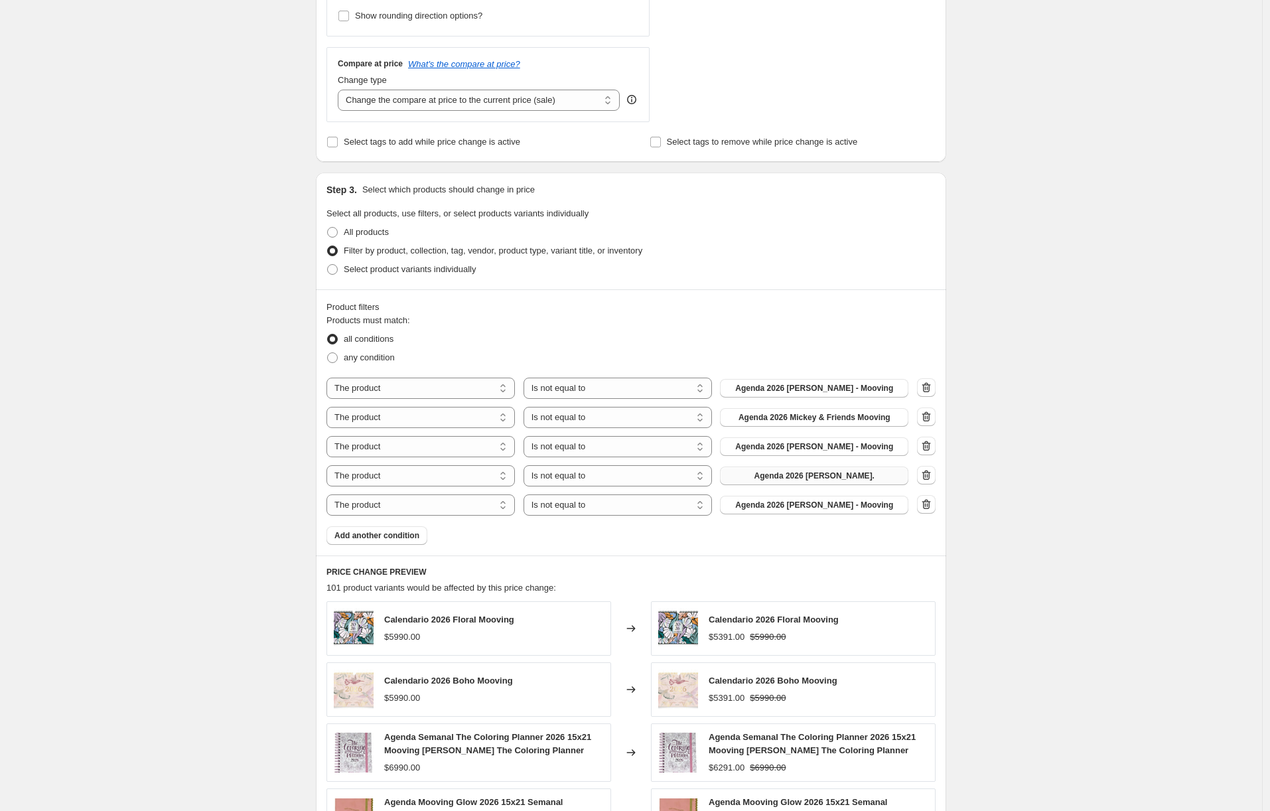
click at [762, 510] on span "Agenda 2026 Harry Potter - Mooving" at bounding box center [814, 505] width 158 height 11
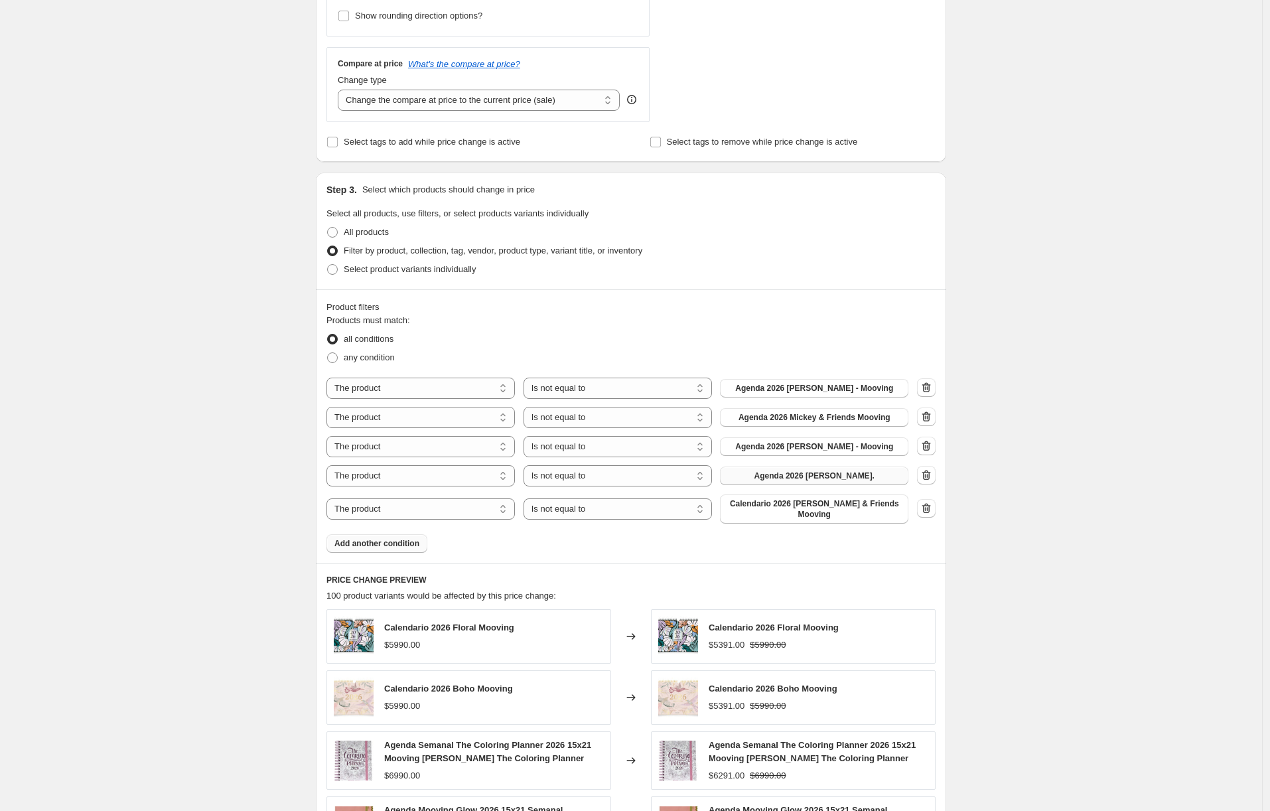
click at [418, 538] on span "Add another condition" at bounding box center [376, 543] width 85 height 11
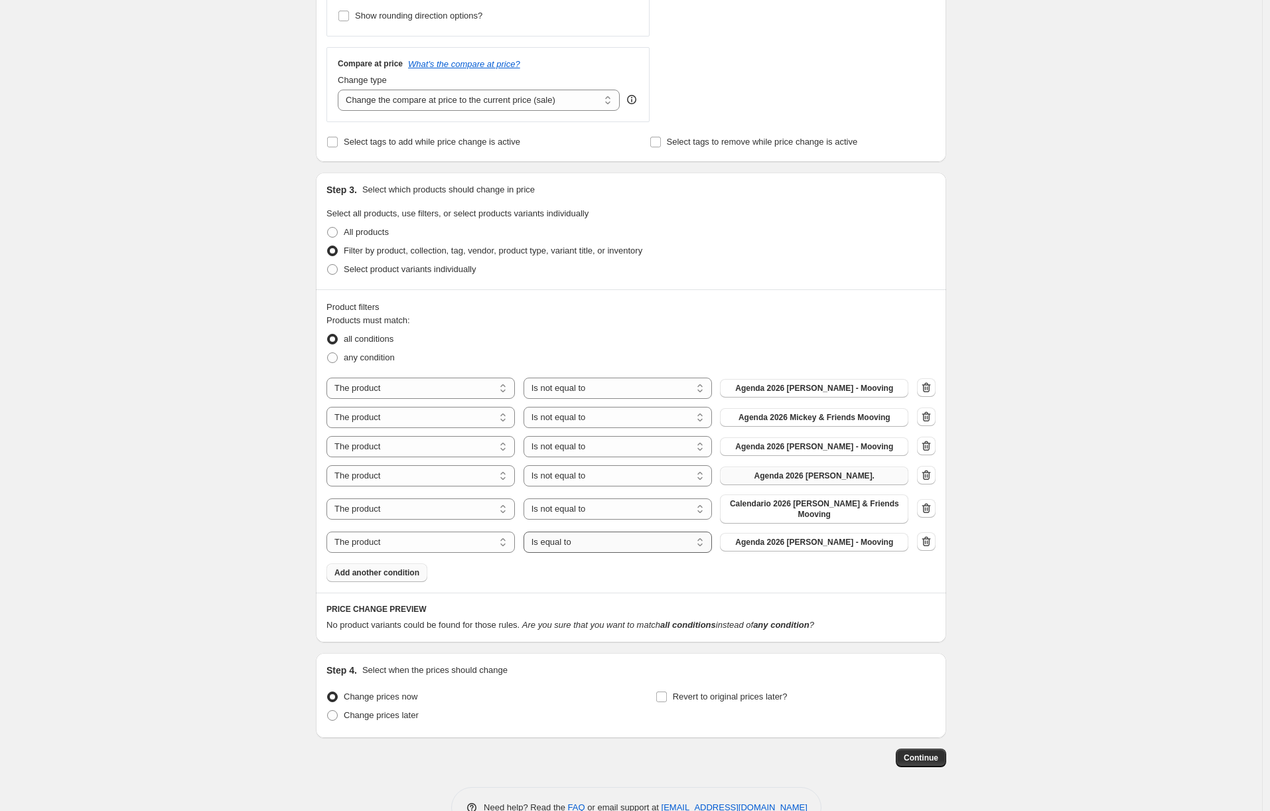
select select "not_equal"
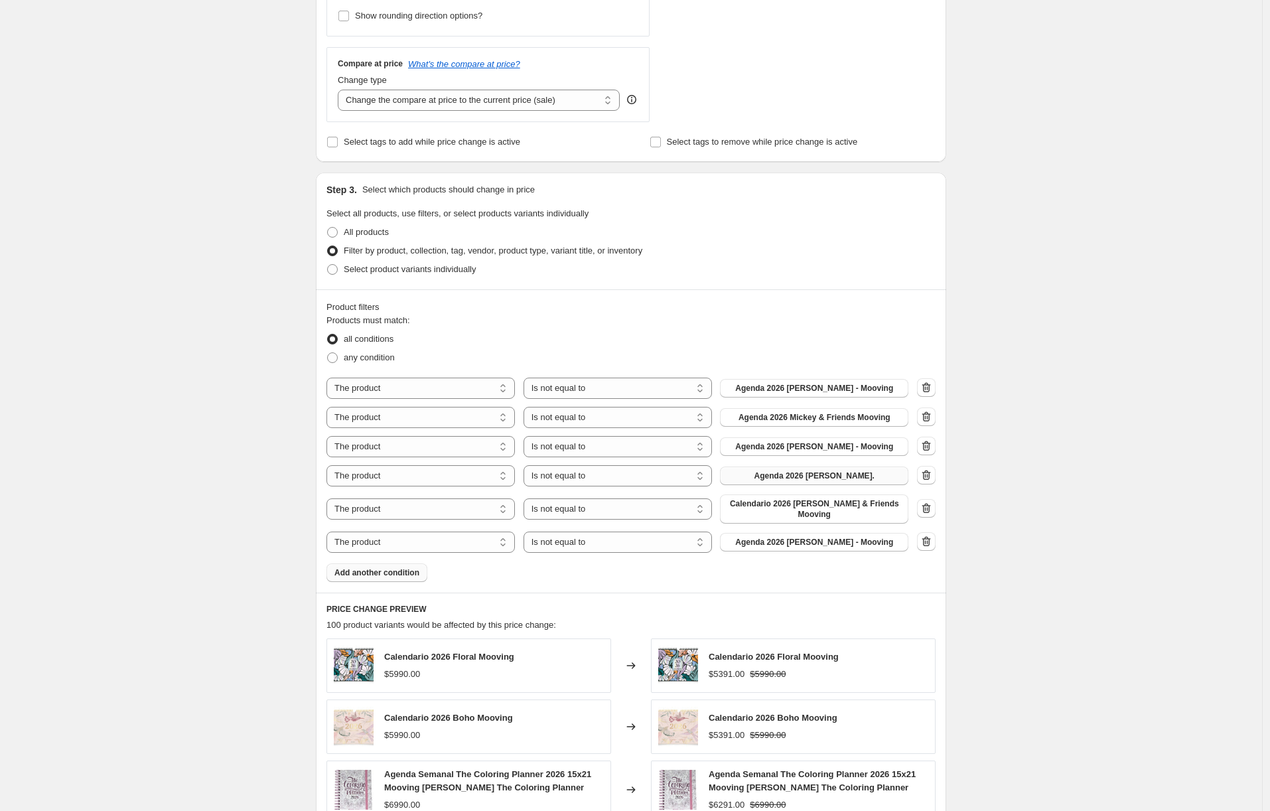
click at [758, 537] on span "Agenda 2026 Harry Potter - Mooving" at bounding box center [814, 542] width 158 height 11
click at [391, 567] on span "Add another condition" at bounding box center [376, 572] width 85 height 11
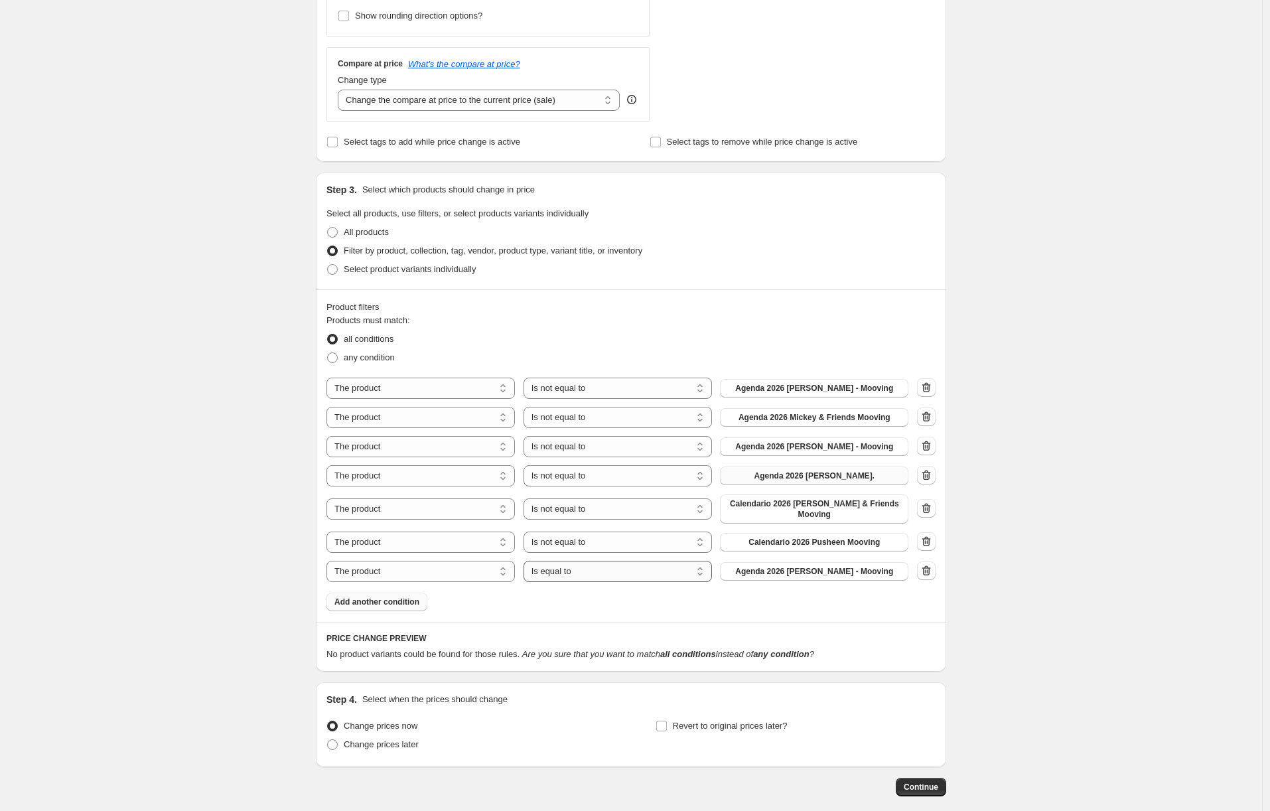
select select "not_equal"
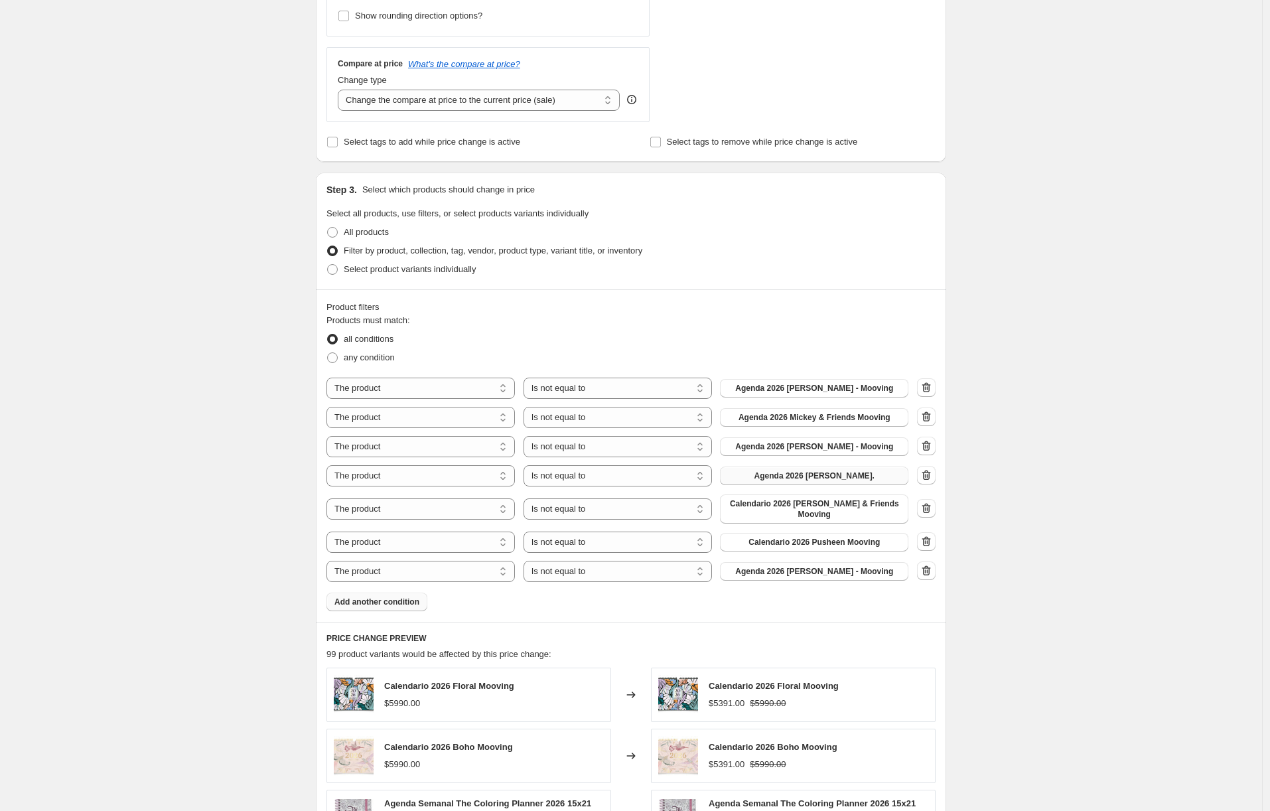
click at [768, 566] on span "Agenda 2026 Harry Potter - Mooving" at bounding box center [814, 571] width 158 height 11
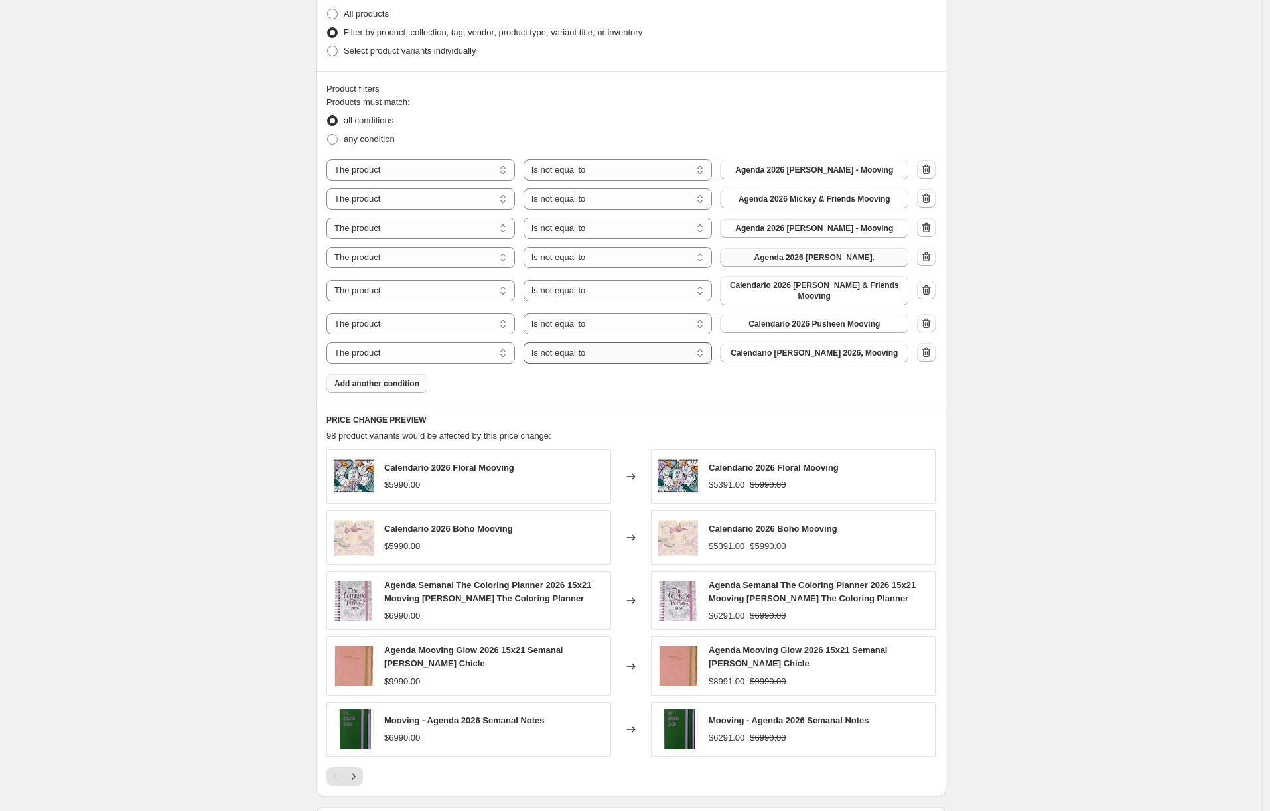
scroll to position [849, 0]
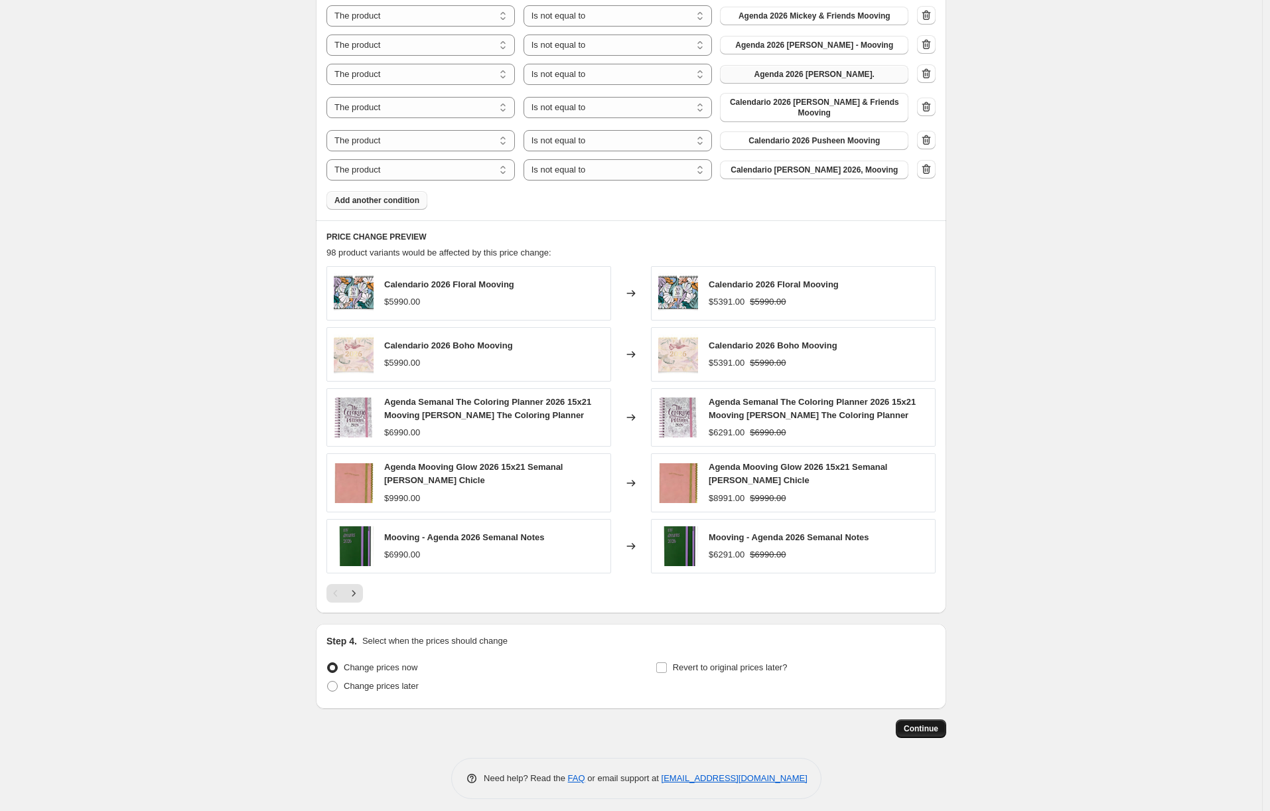
click at [917, 724] on span "Continue" at bounding box center [921, 728] width 35 height 11
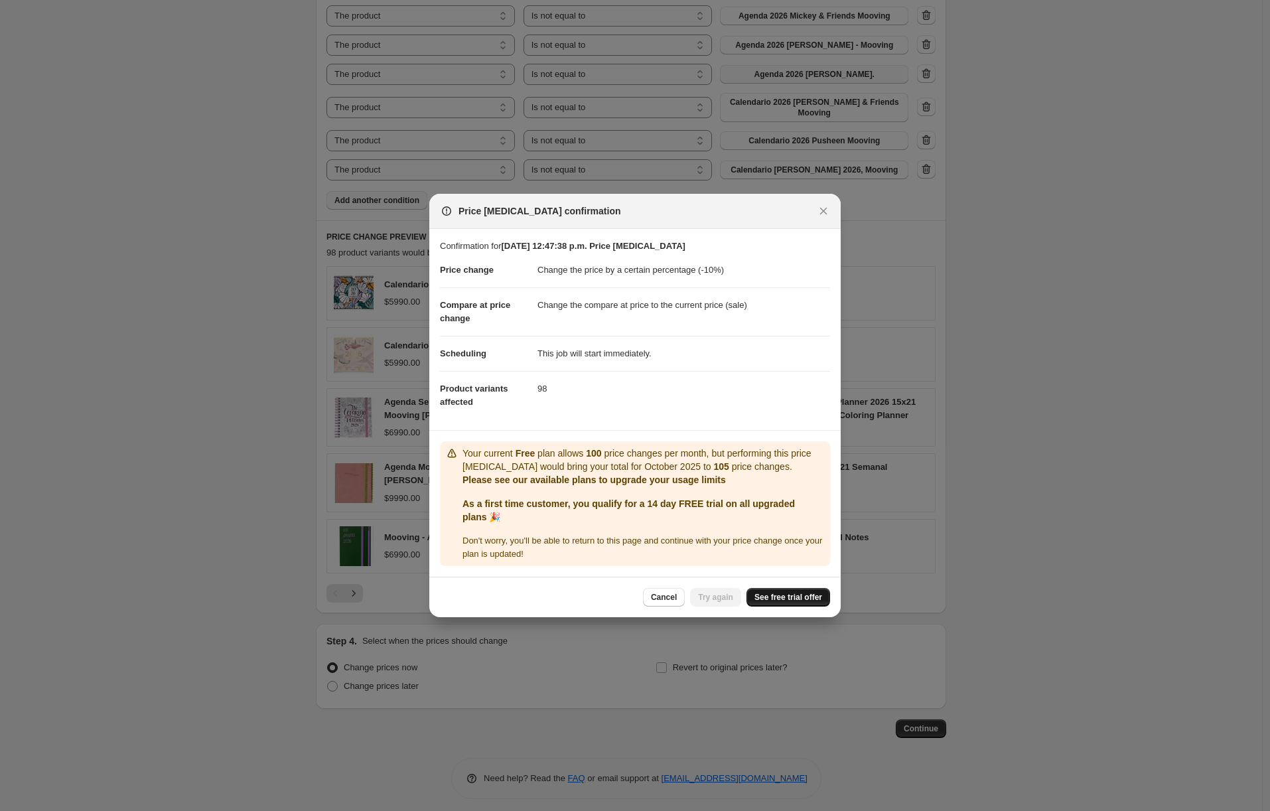
click at [789, 603] on link "See free trial offer" at bounding box center [788, 597] width 84 height 19
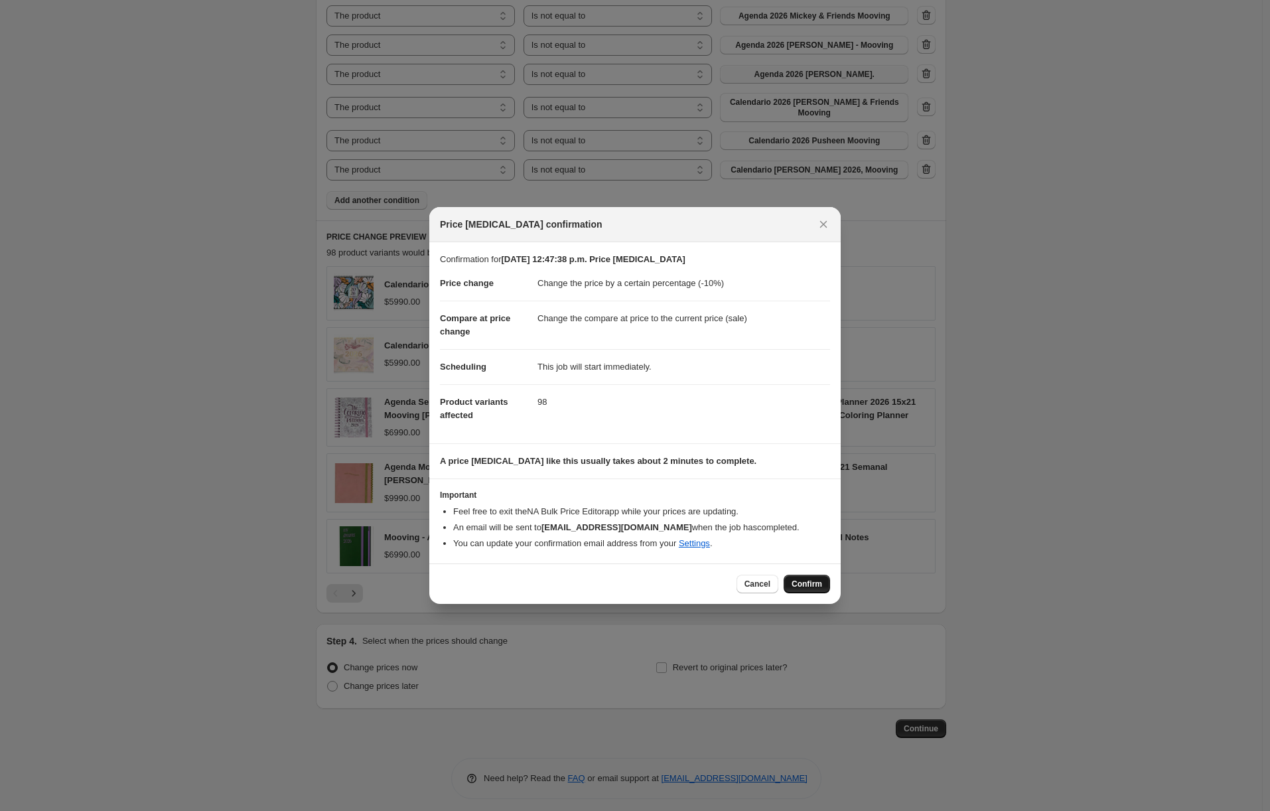
click at [792, 585] on span "Confirm" at bounding box center [807, 584] width 31 height 11
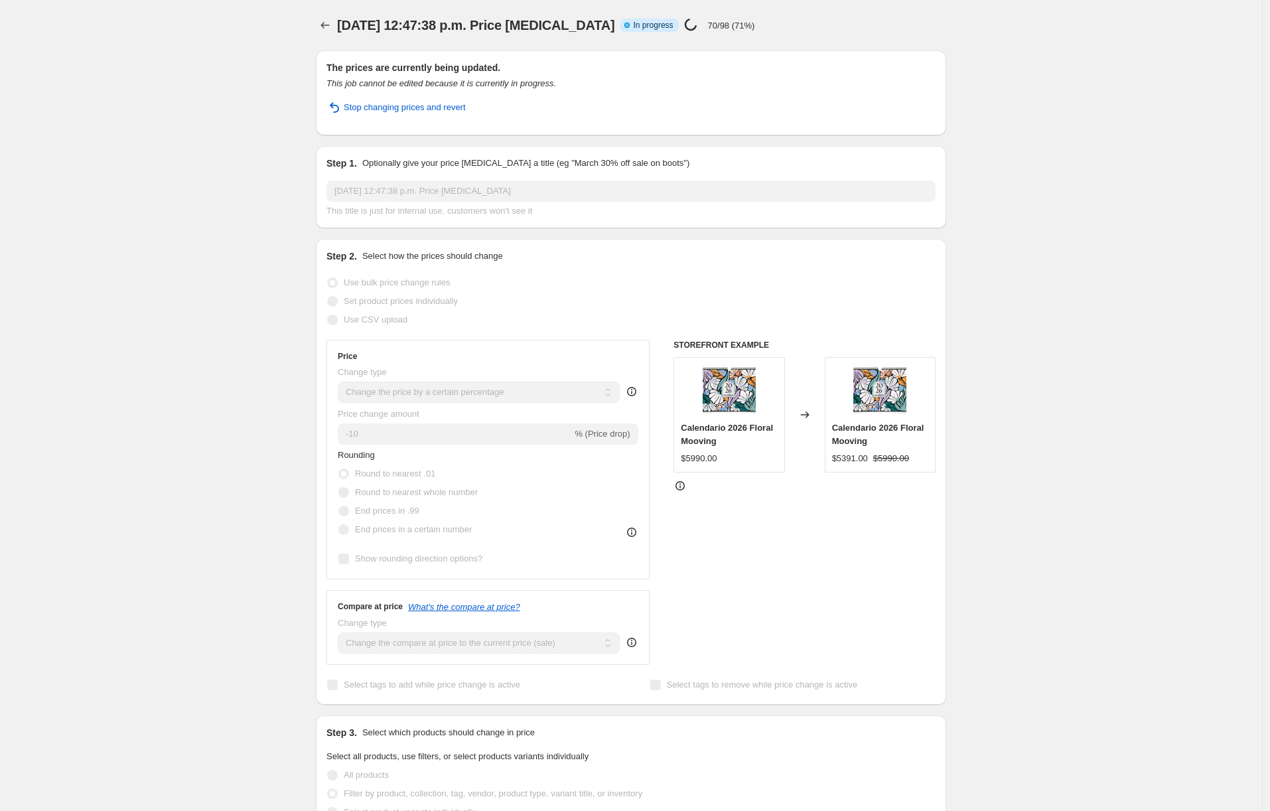
select select "percentage"
select select "not_equal"
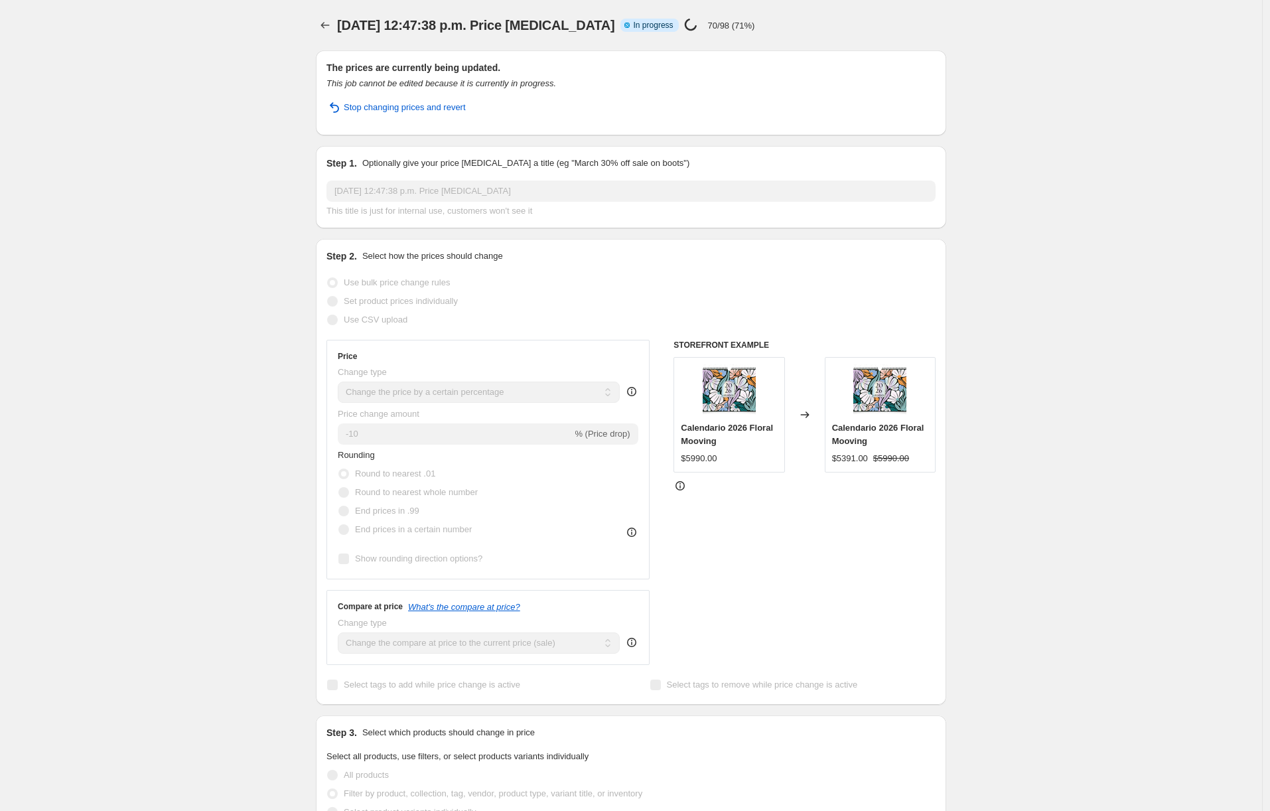
select select "not_equal"
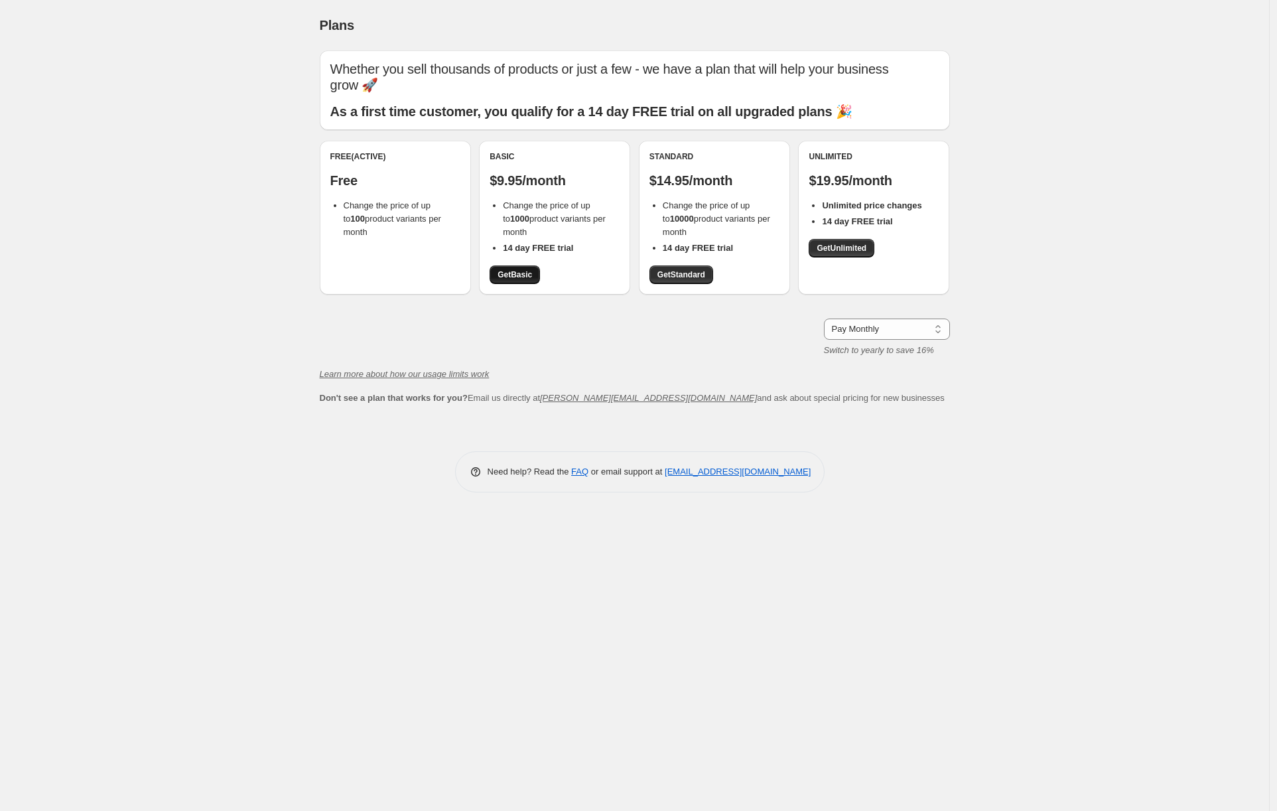
click at [516, 265] on link "Get Basic" at bounding box center [515, 274] width 50 height 19
